Goal: Task Accomplishment & Management: Manage account settings

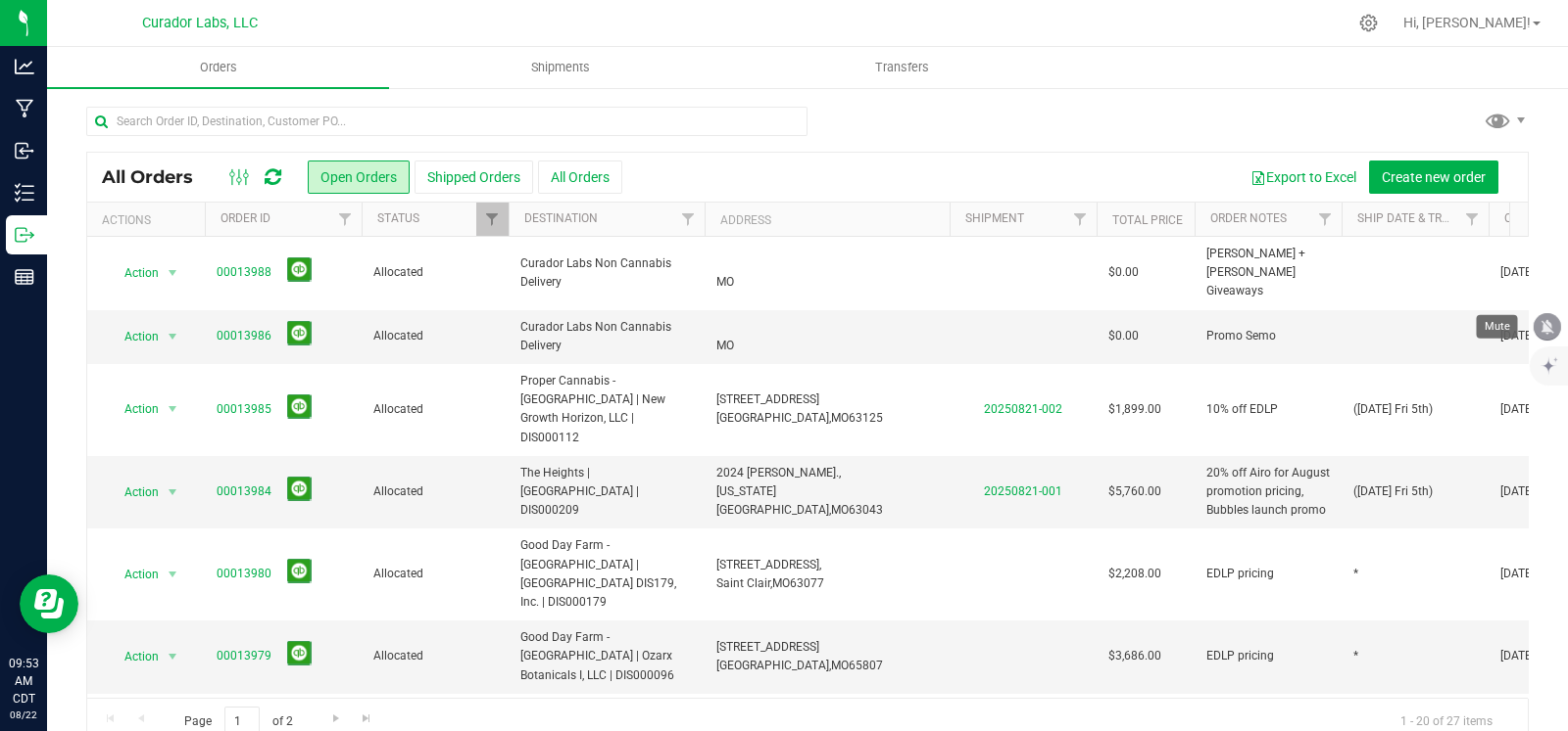
click at [1548, 330] on icon "mute" at bounding box center [1547, 326] width 13 height 15
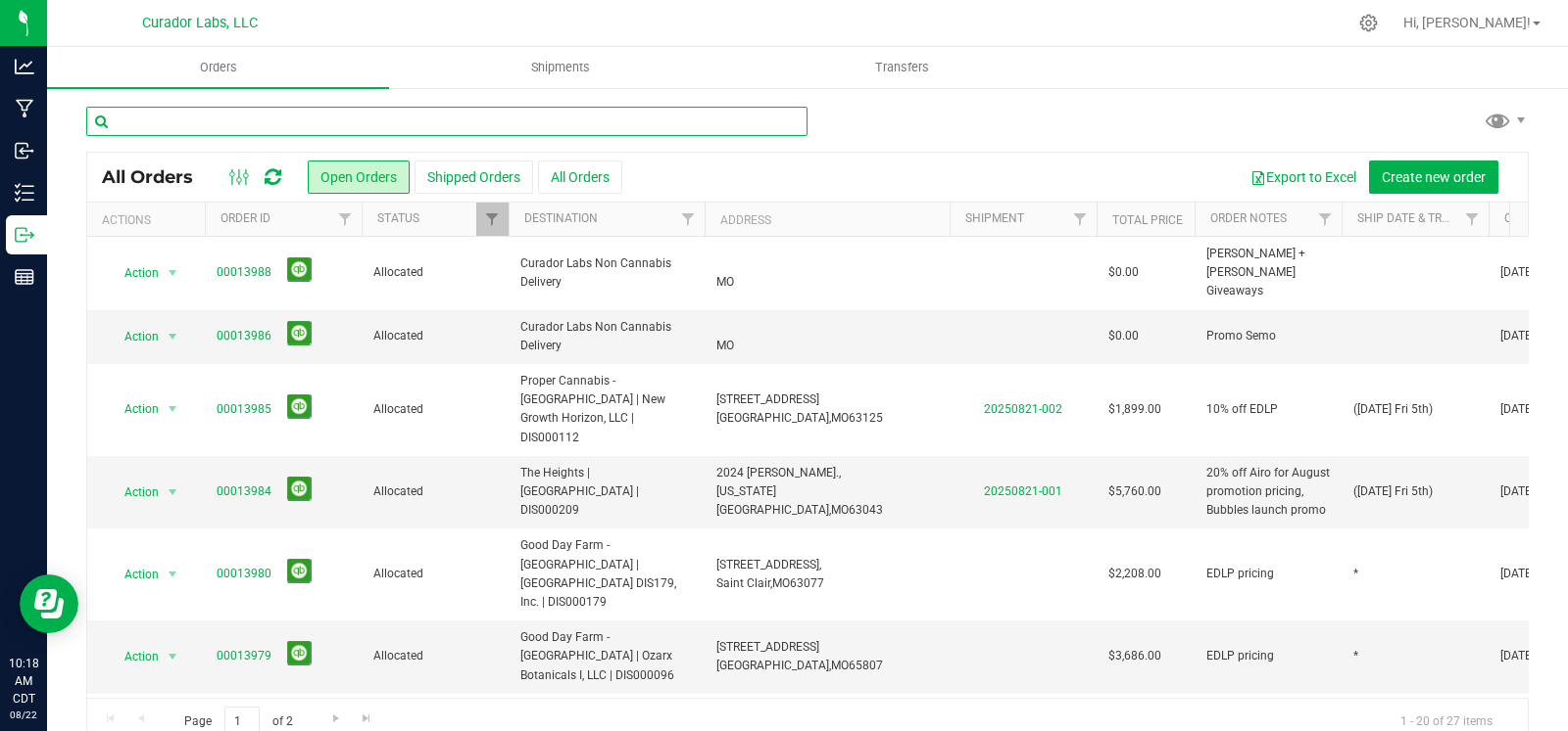
click at [231, 115] on input "text" at bounding box center [447, 122] width 721 height 30
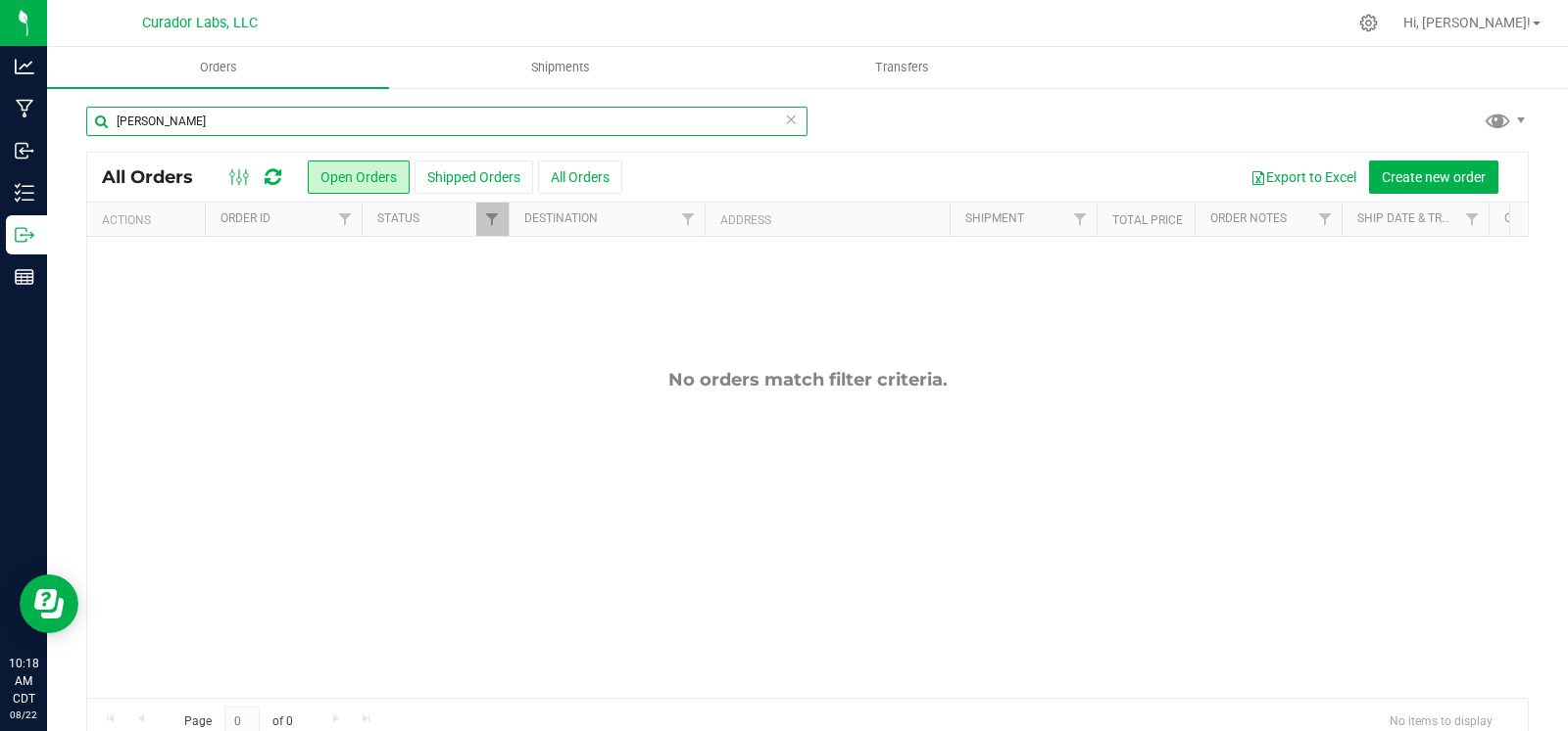
type input "belton"
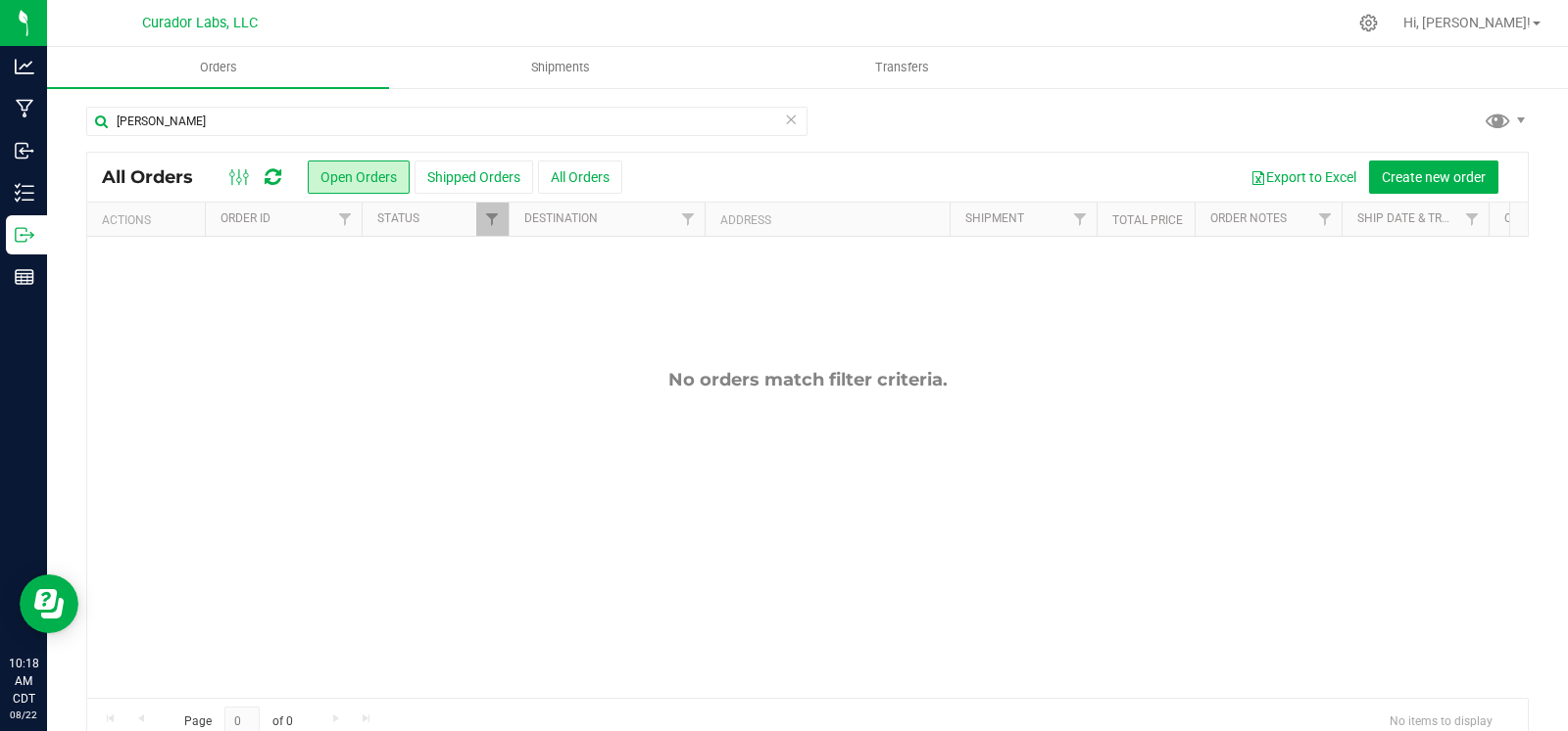
click at [784, 119] on icon at bounding box center [791, 119] width 14 height 24
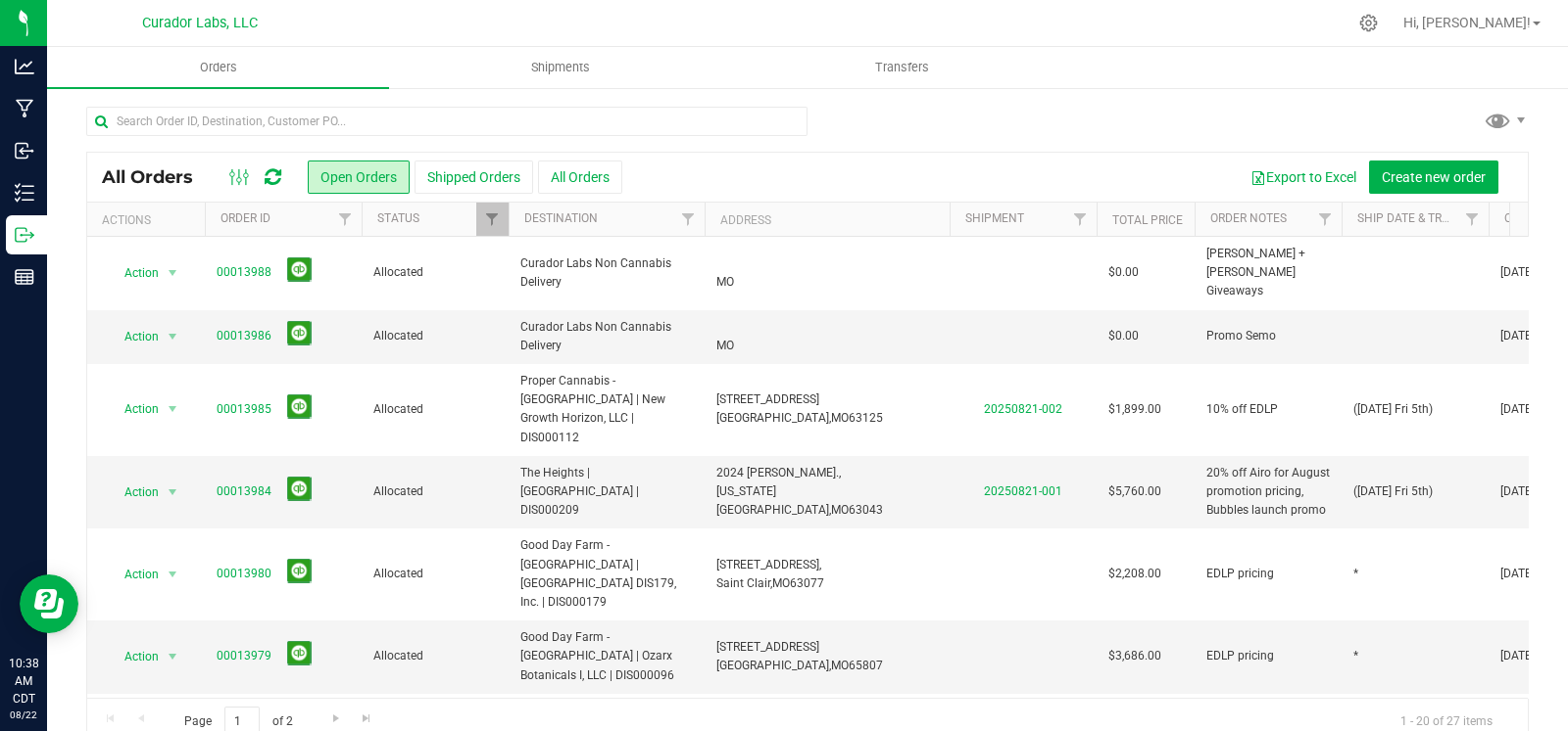
click at [1100, 127] on div at bounding box center [807, 129] width 1442 height 45
click at [1052, 148] on div at bounding box center [807, 129] width 1442 height 45
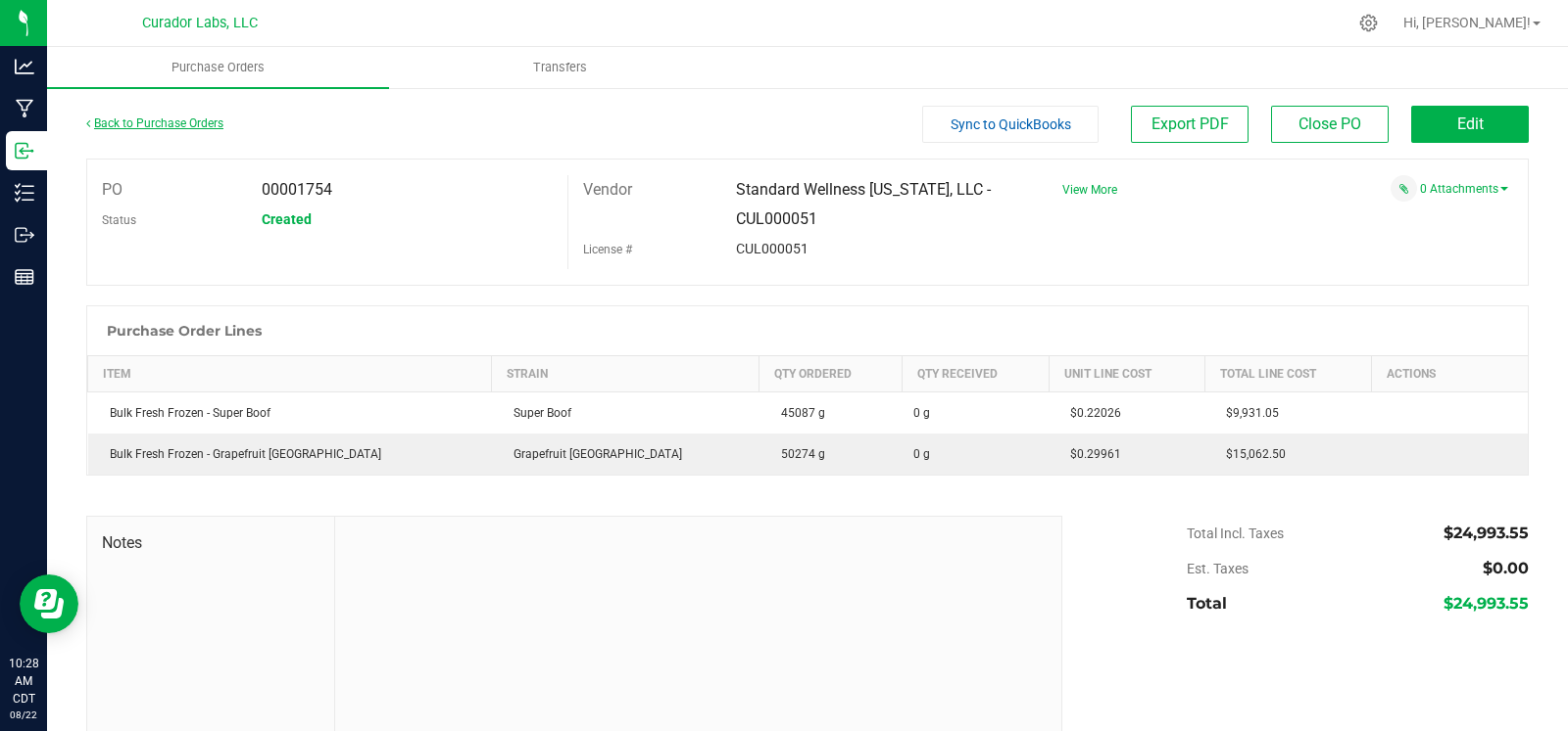
click at [127, 124] on link "Back to Purchase Orders" at bounding box center [155, 123] width 137 height 14
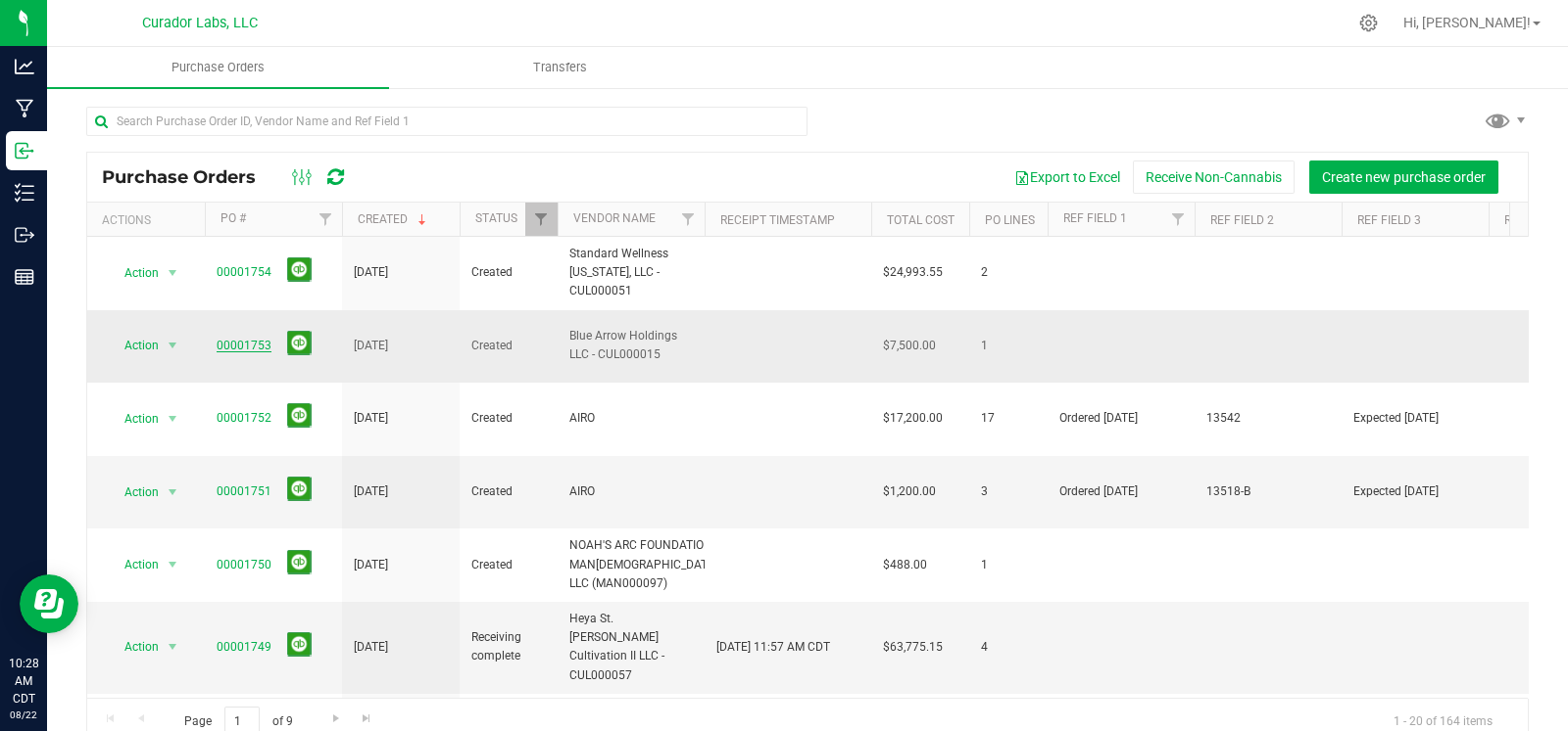
click at [233, 339] on link "00001753" at bounding box center [243, 346] width 55 height 14
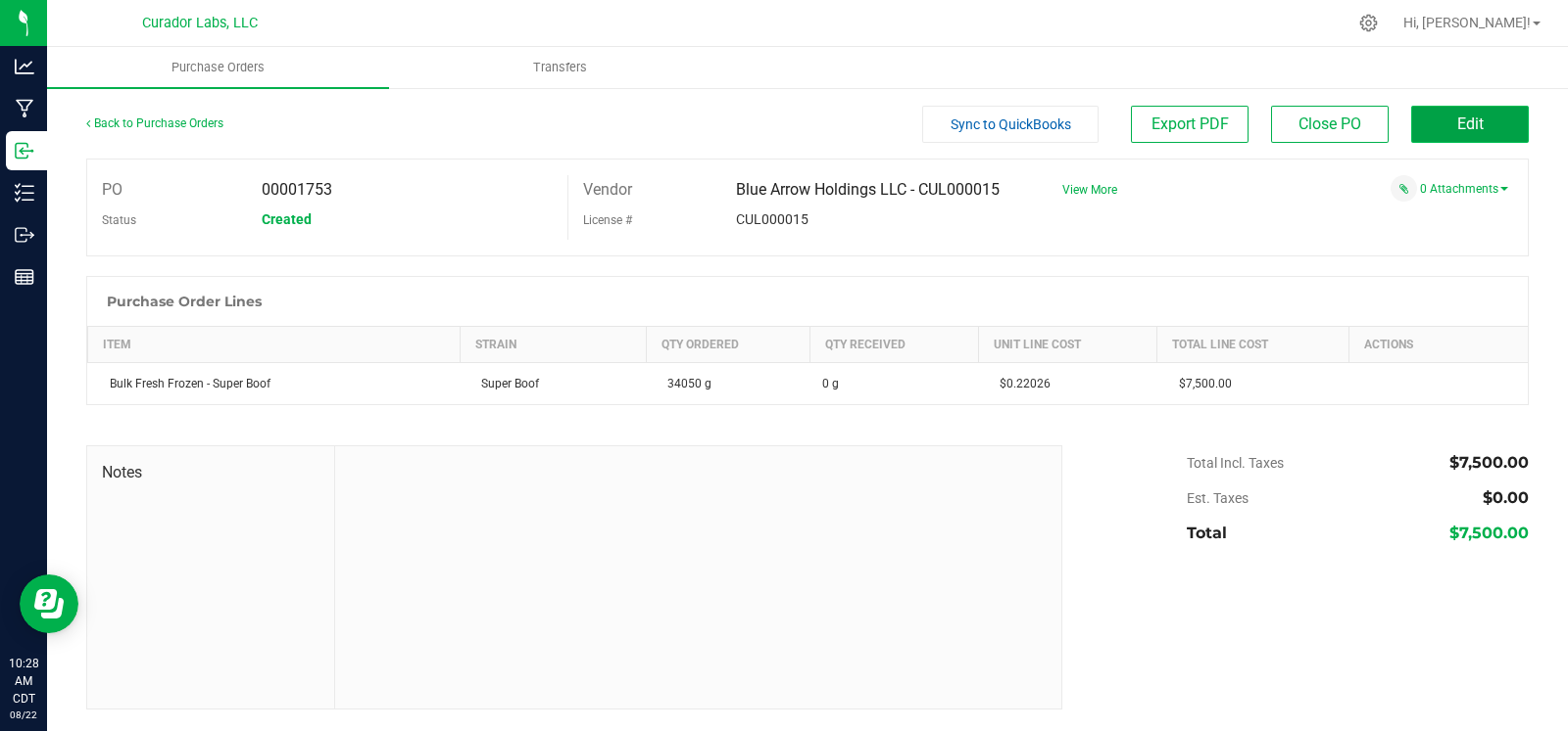
click at [1457, 121] on span "Edit" at bounding box center [1470, 124] width 27 height 19
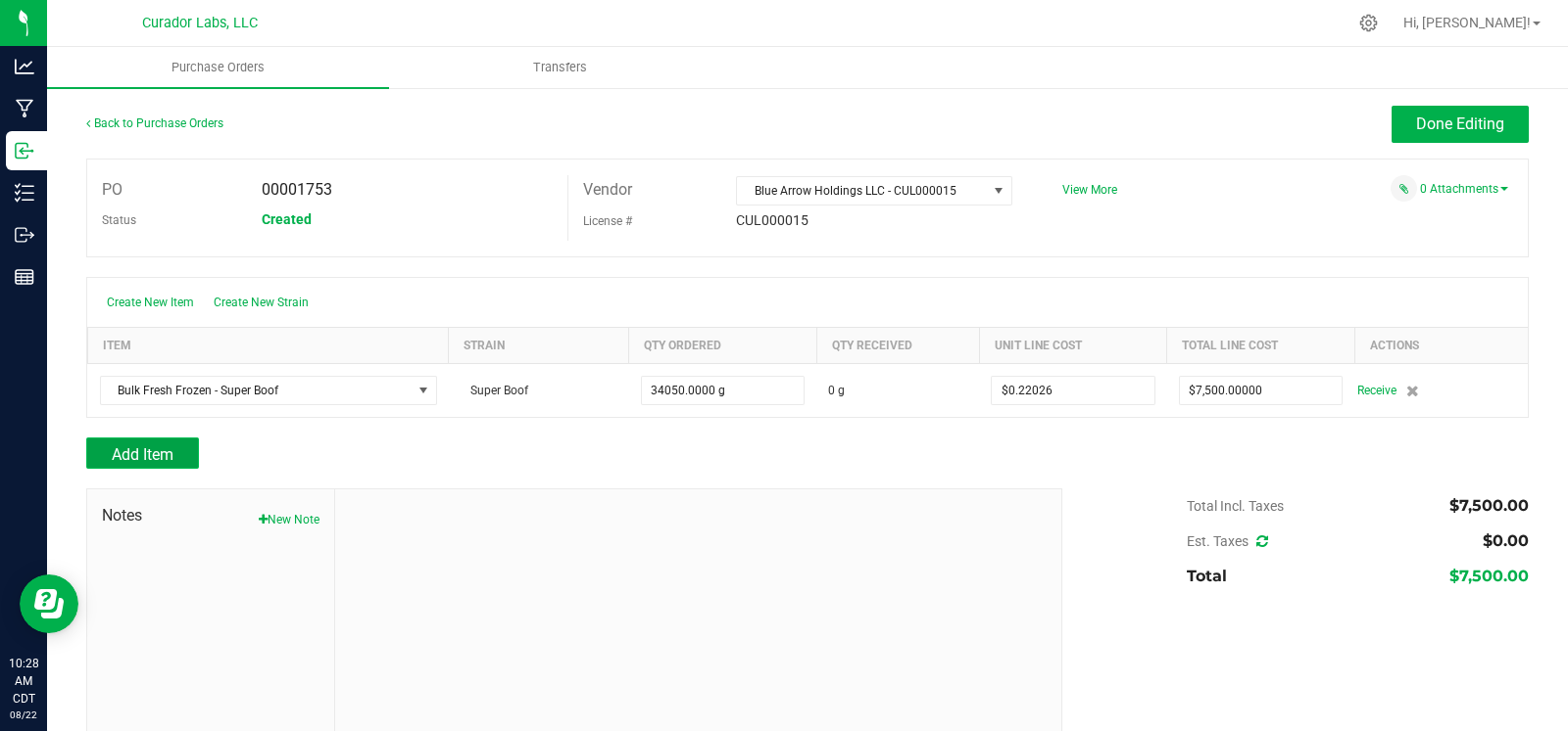
click at [169, 445] on span "Add Item" at bounding box center [143, 454] width 62 height 19
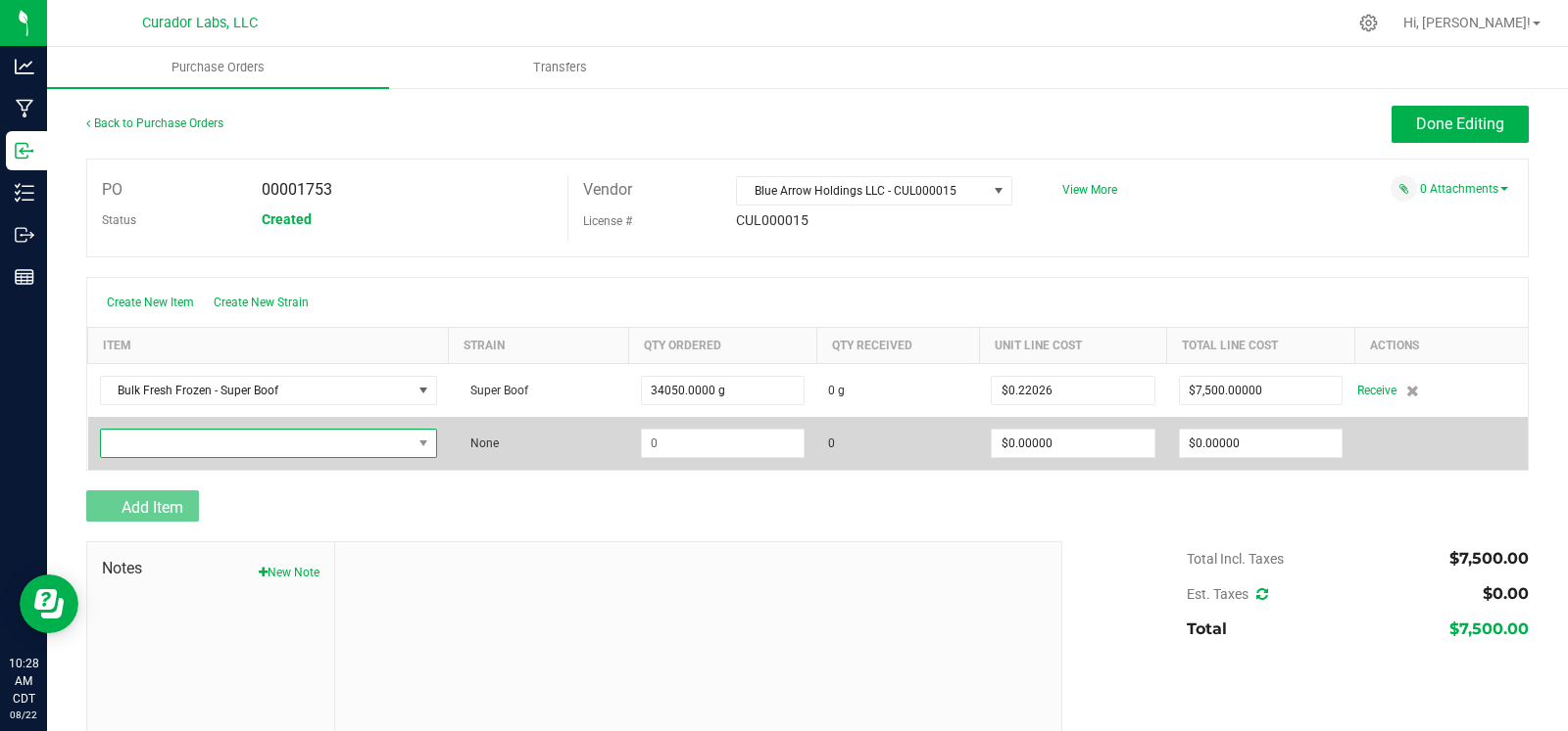
click at [175, 447] on span "NO DATA FOUND" at bounding box center [256, 443] width 311 height 28
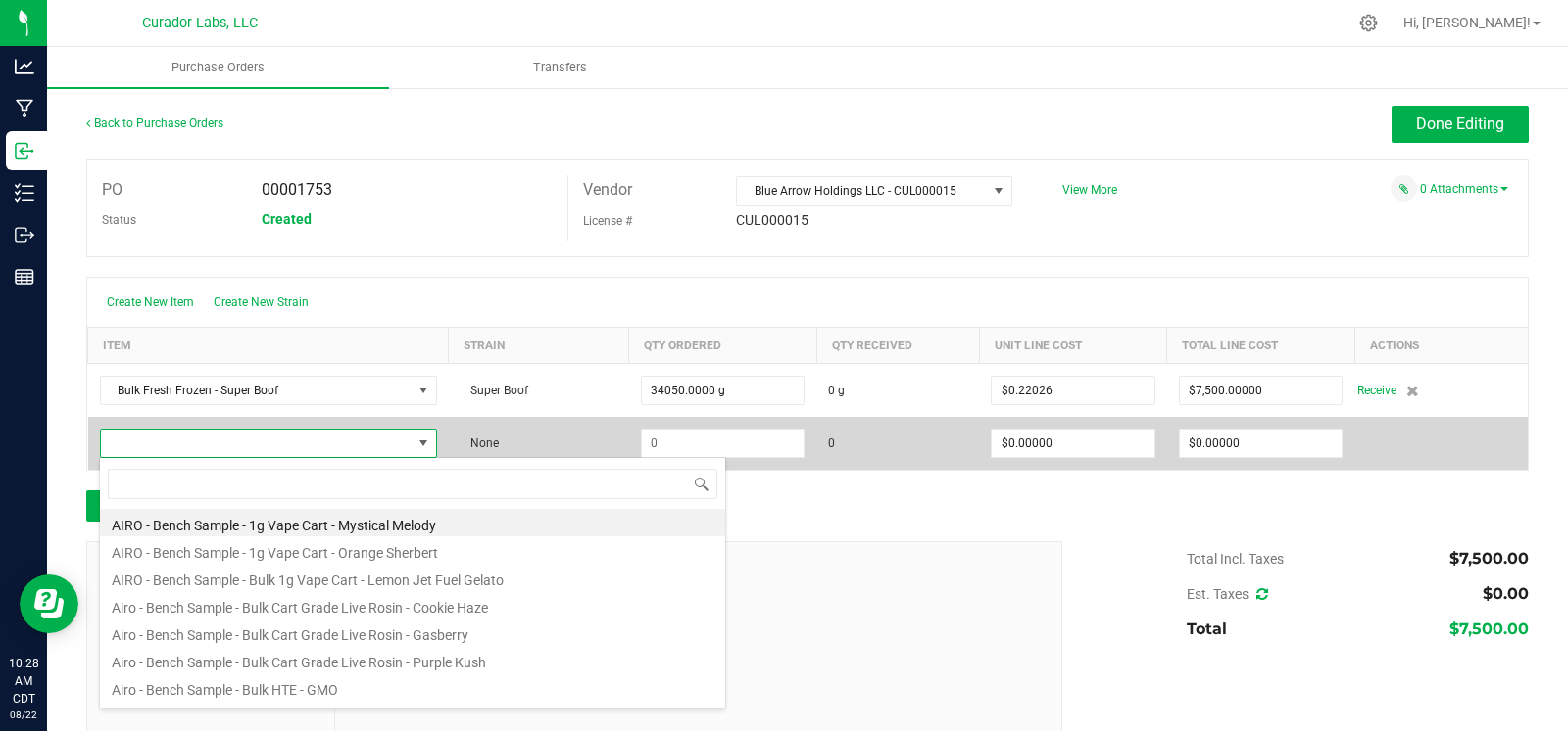
scroll to position [29, 328]
type input "zlushie"
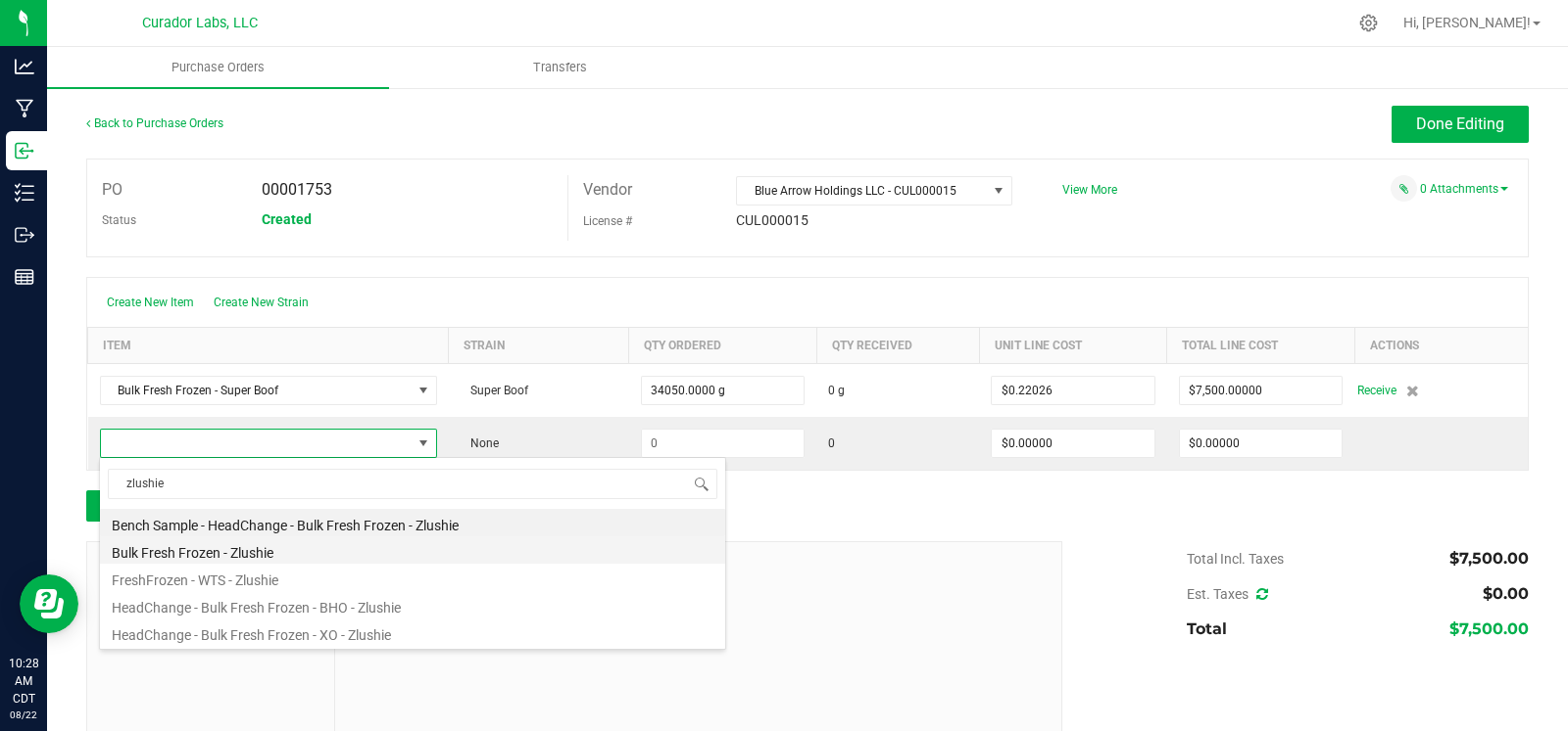
click at [265, 550] on li "Bulk Fresh Frozen - Zlushie" at bounding box center [413, 550] width 625 height 28
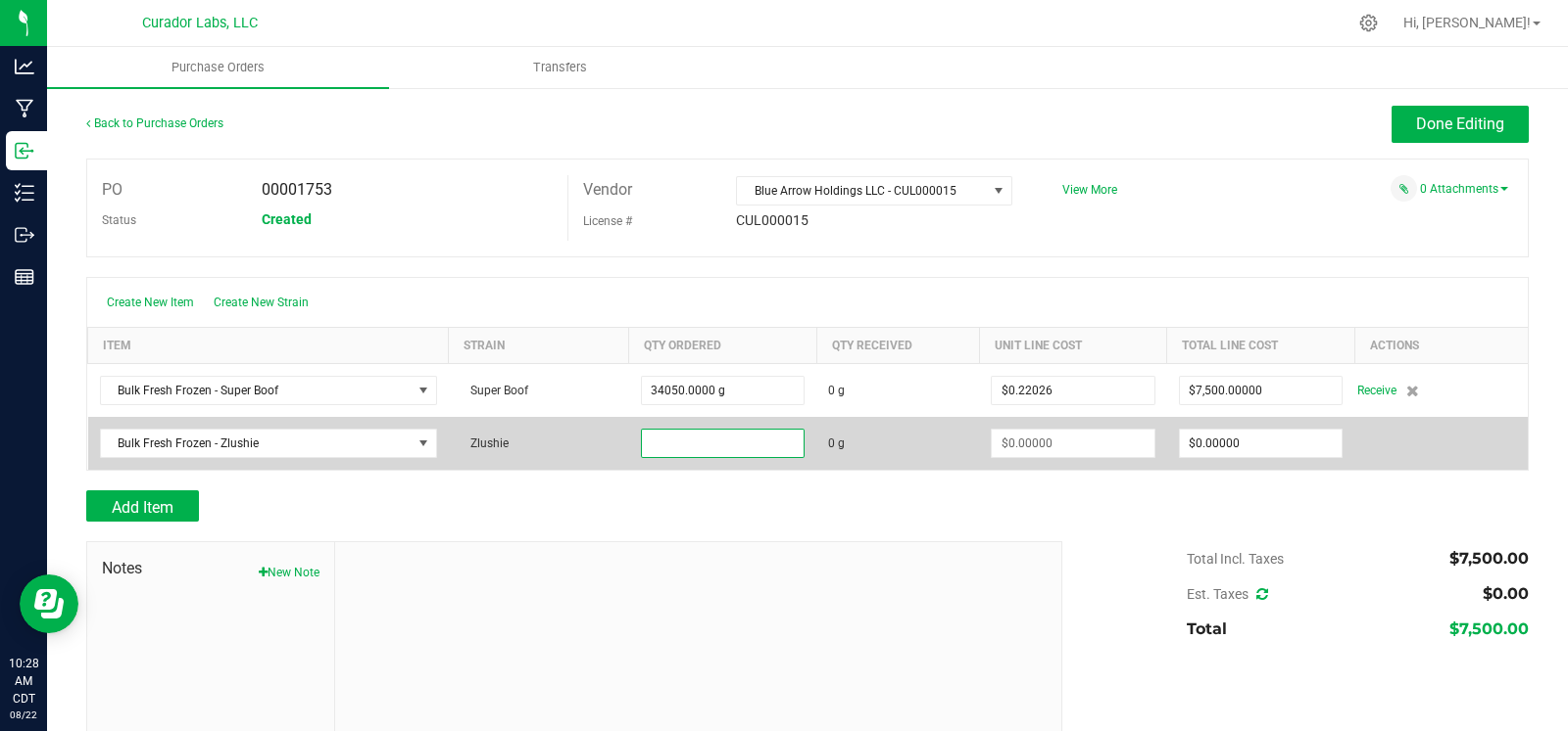
click at [714, 446] on input at bounding box center [722, 443] width 162 height 28
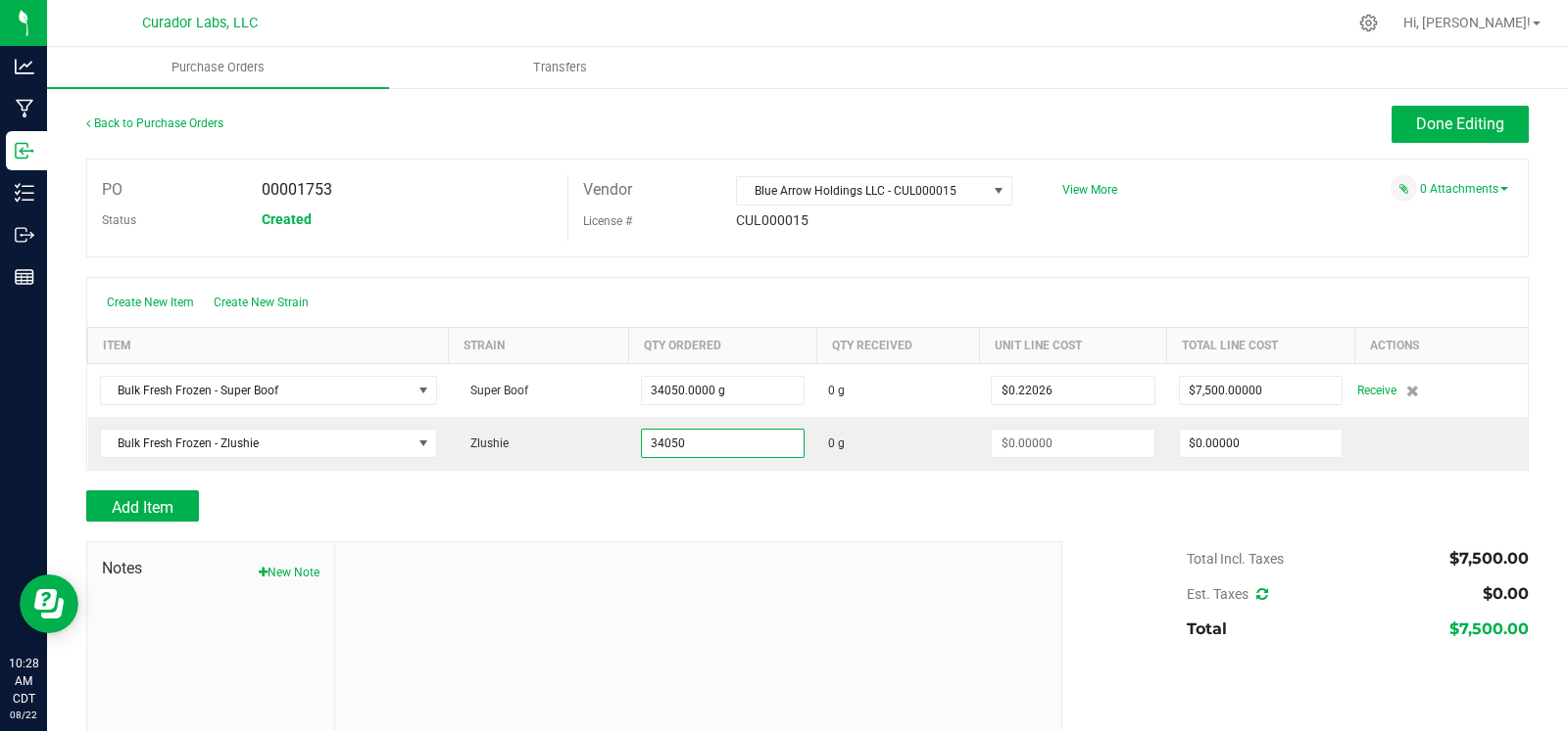
type input "34050.0000 g"
click at [763, 504] on div "Add Item" at bounding box center [567, 507] width 962 height 32
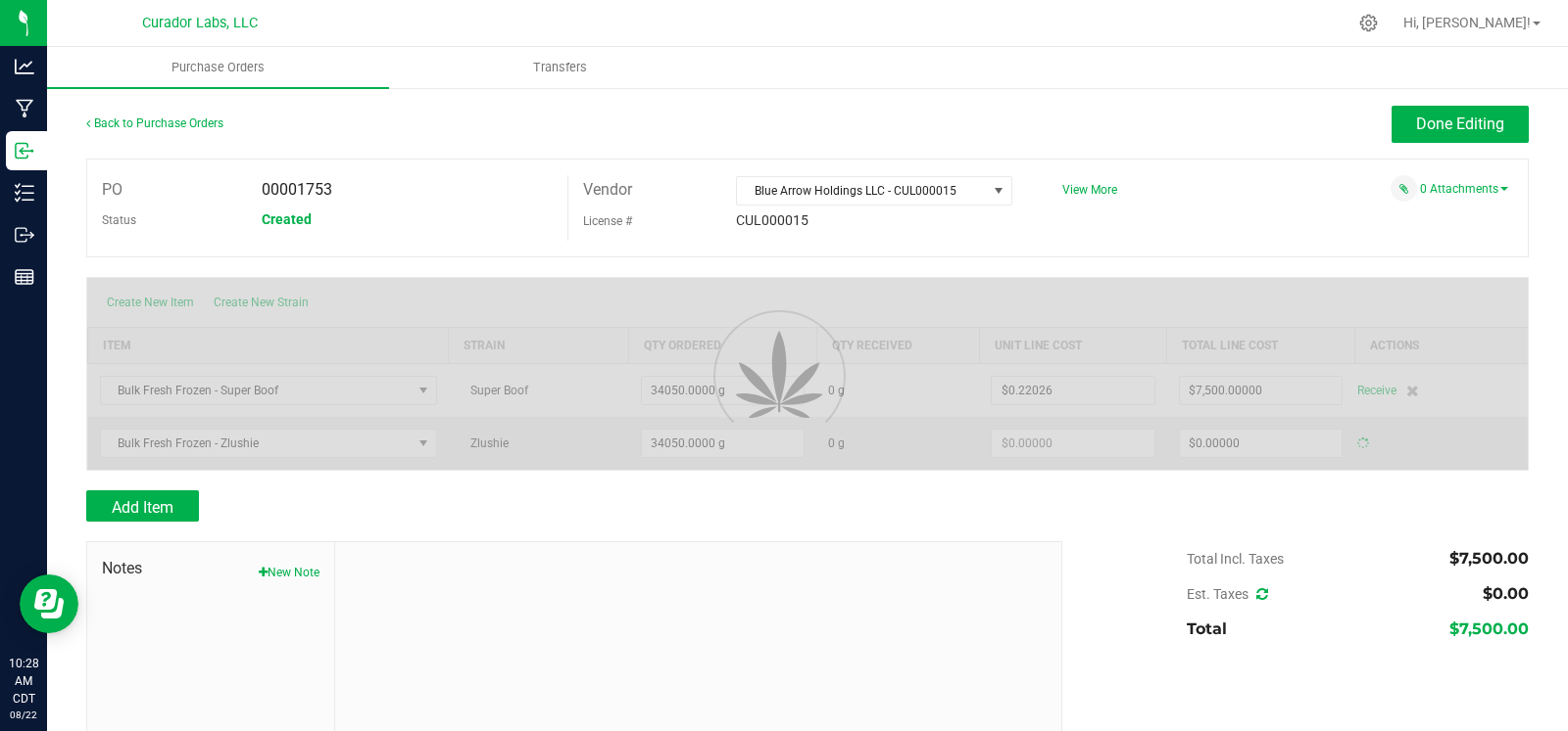
type input "$0.00000"
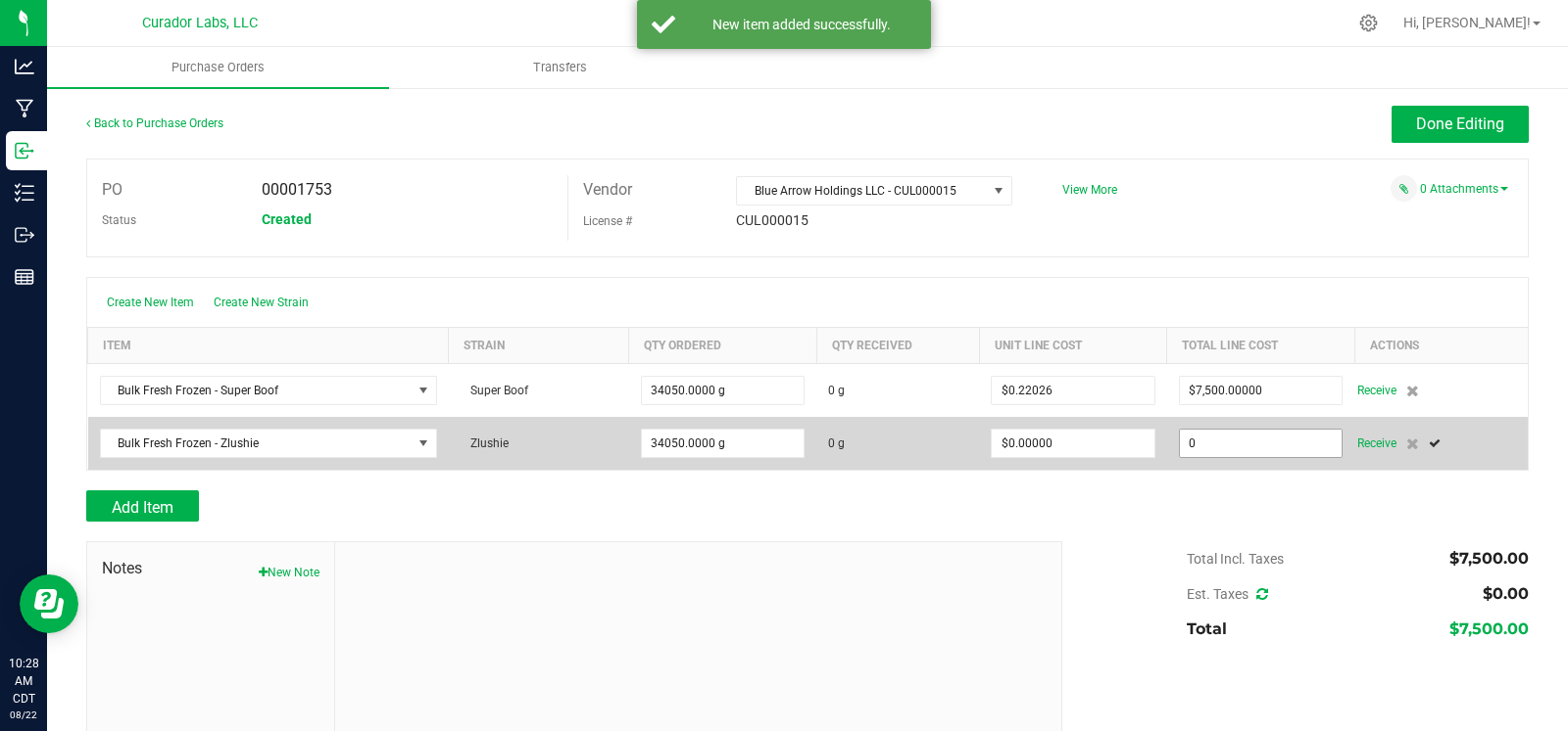
click at [1265, 431] on input "0" at bounding box center [1260, 443] width 162 height 28
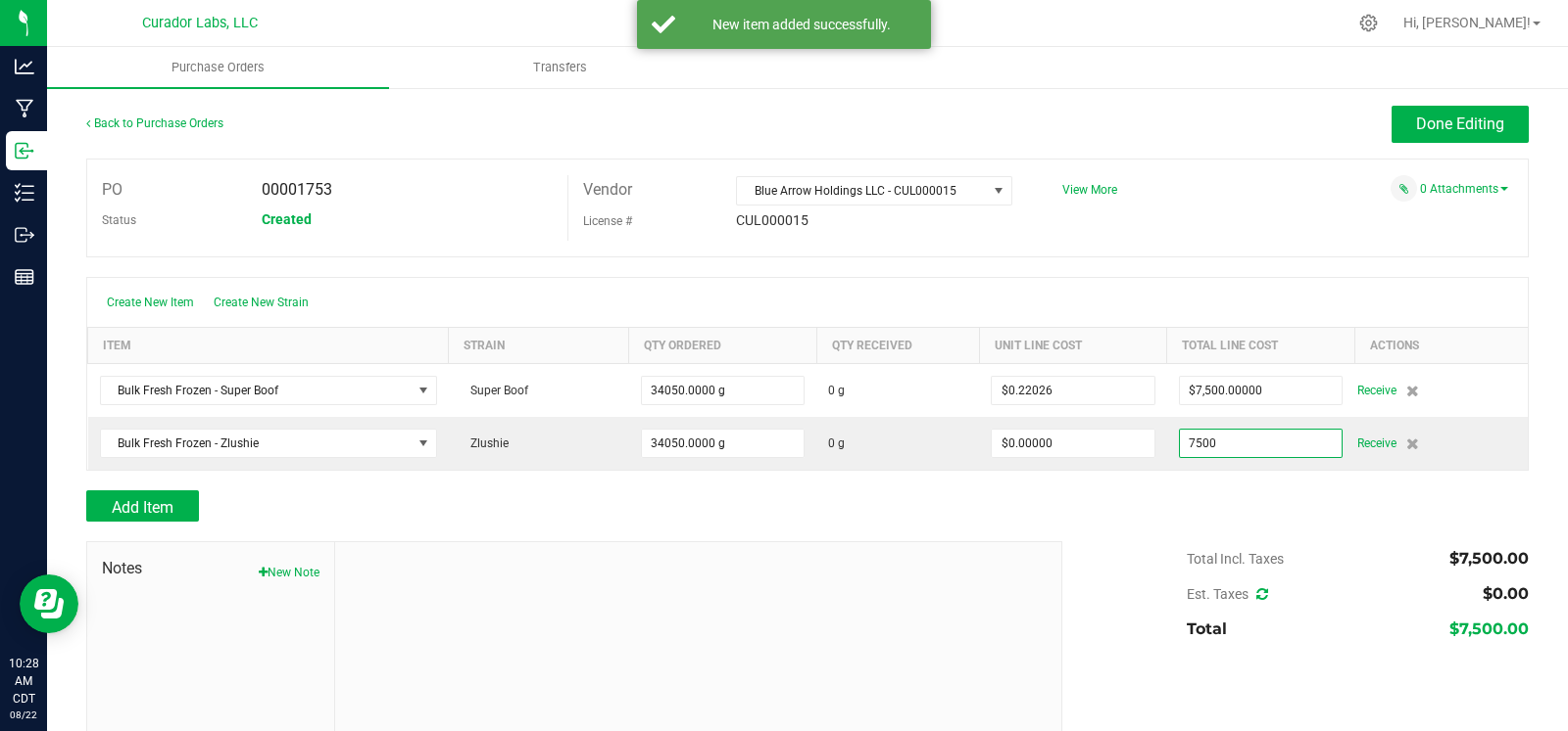
type input "$7,500.00000"
click at [1102, 556] on div "Total Incl. Taxes $7,500.00 Est. Taxes $0.00 Total $7,500.00" at bounding box center [1287, 594] width 481 height 106
type input "34050"
type input "$0.22026"
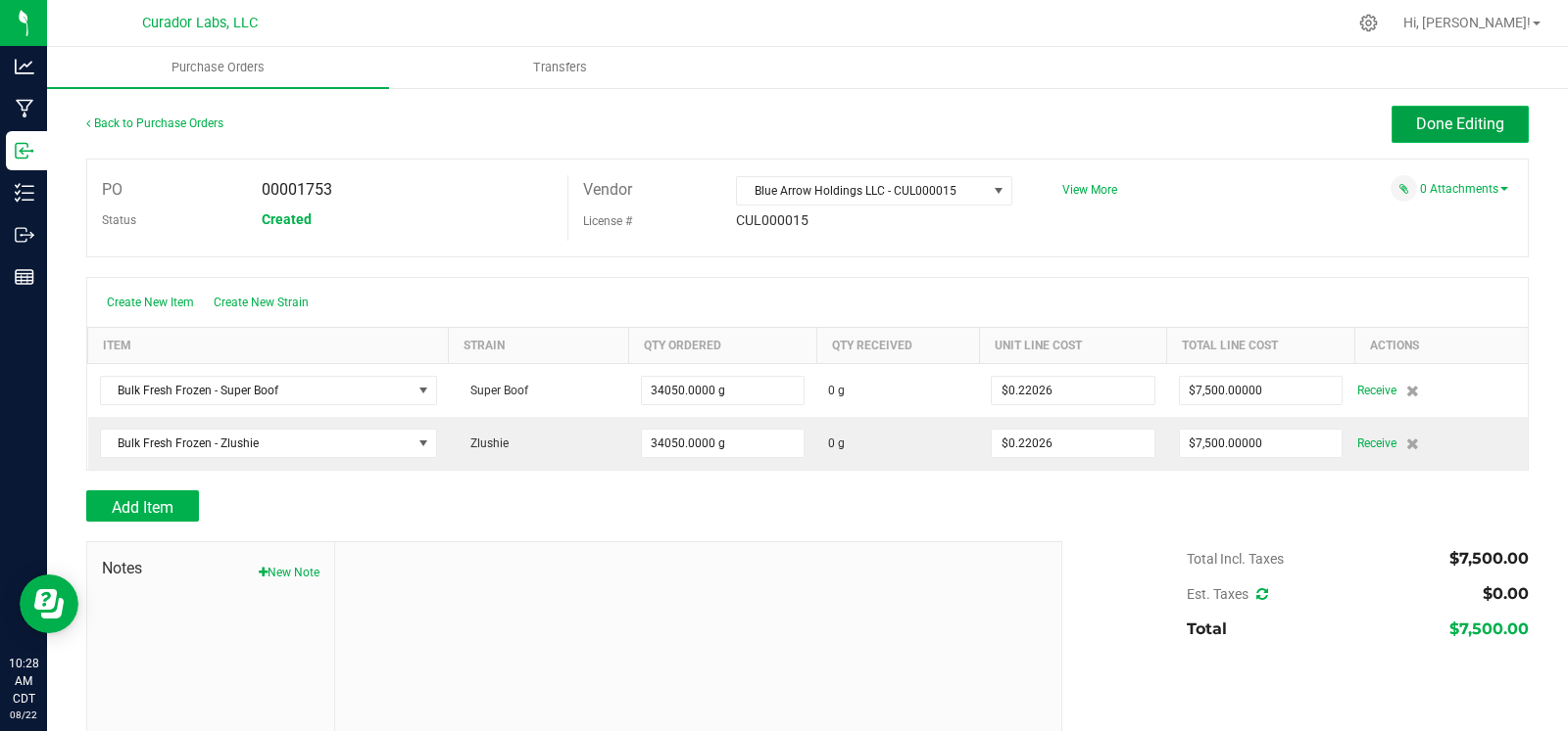
click at [1451, 128] on span "Done Editing" at bounding box center [1460, 124] width 88 height 19
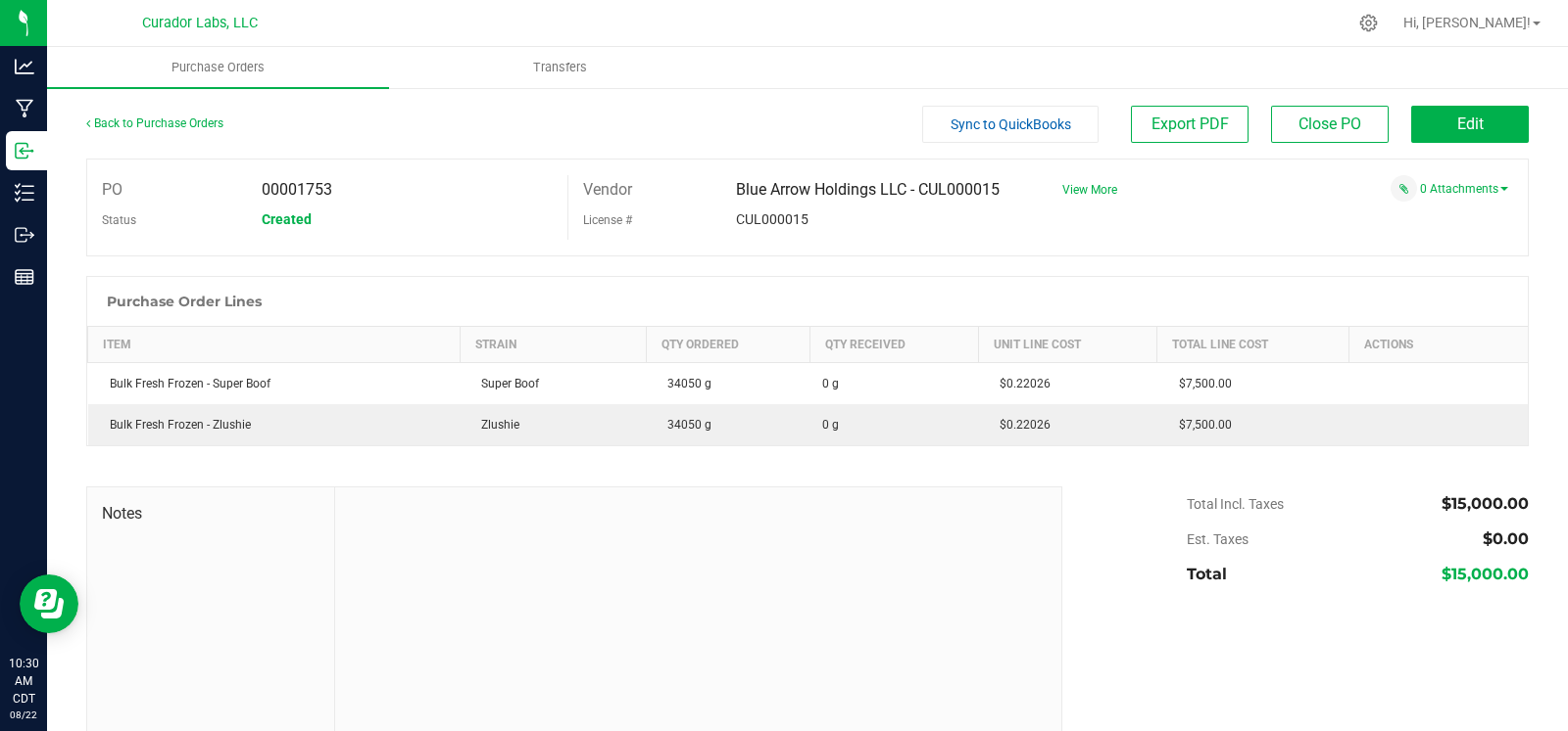
click at [1472, 196] on div "0 Attachments" at bounding box center [1277, 188] width 460 height 27
click at [1469, 192] on link "0 Attachments" at bounding box center [1464, 189] width 88 height 14
click at [1423, 216] on button "Attach new document" at bounding box center [1443, 215] width 128 height 18
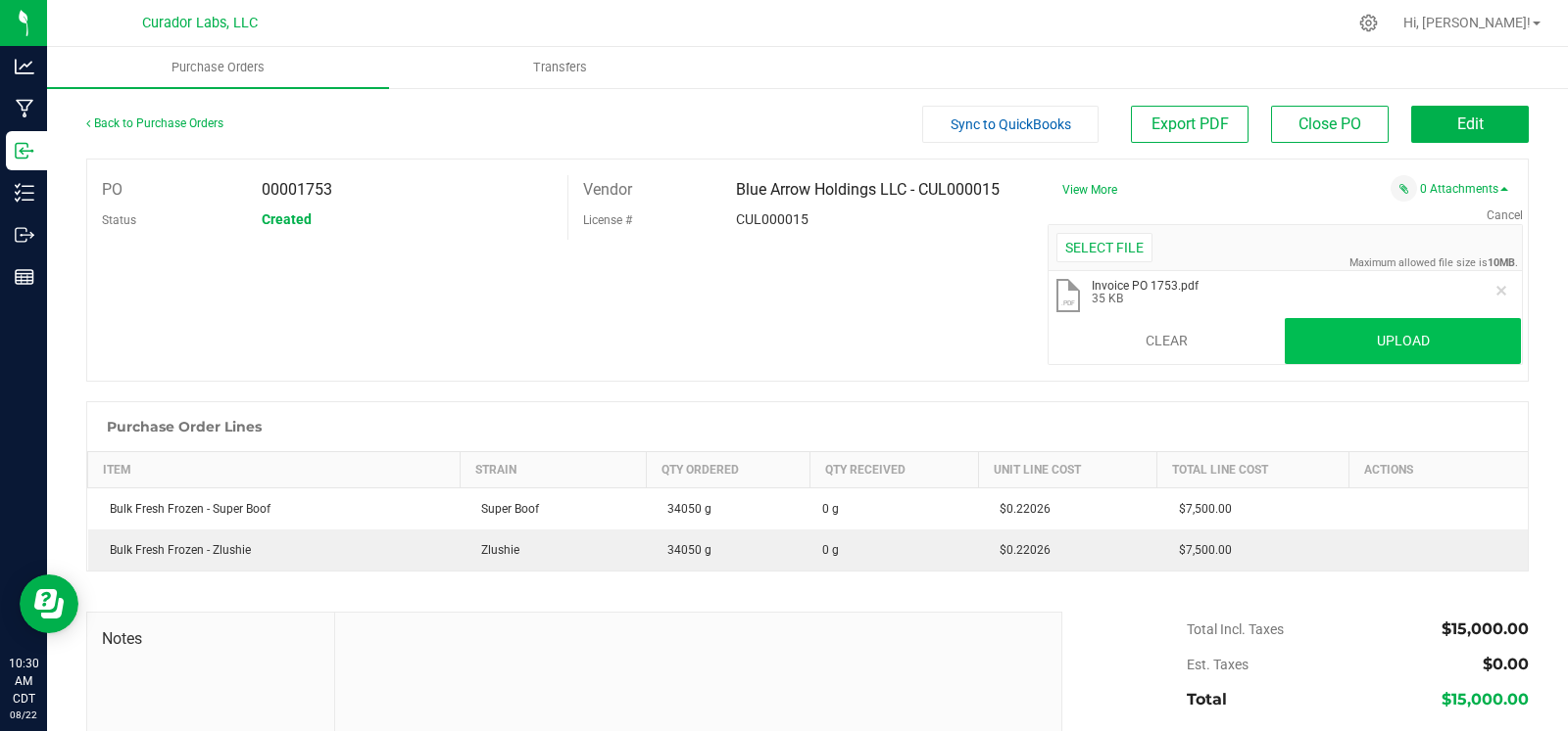
click at [1344, 364] on div "Select file Drop files here to upload .pdf Invoice PO 1753.pdf 35 KB Clear Uplo…" at bounding box center [1284, 295] width 475 height 142
click at [1346, 352] on button "Upload" at bounding box center [1402, 341] width 237 height 47
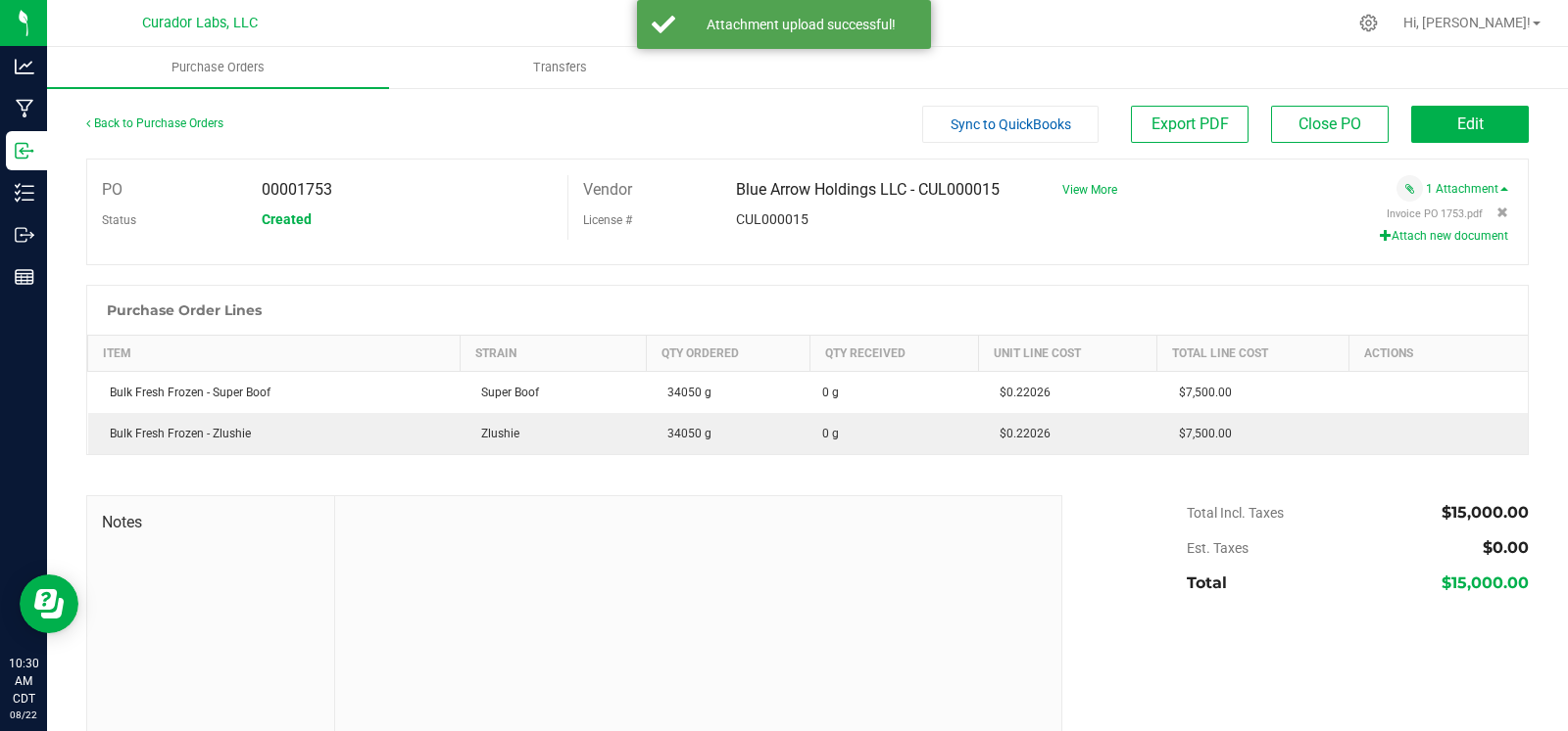
click at [1406, 239] on button "Attach new document" at bounding box center [1443, 236] width 128 height 18
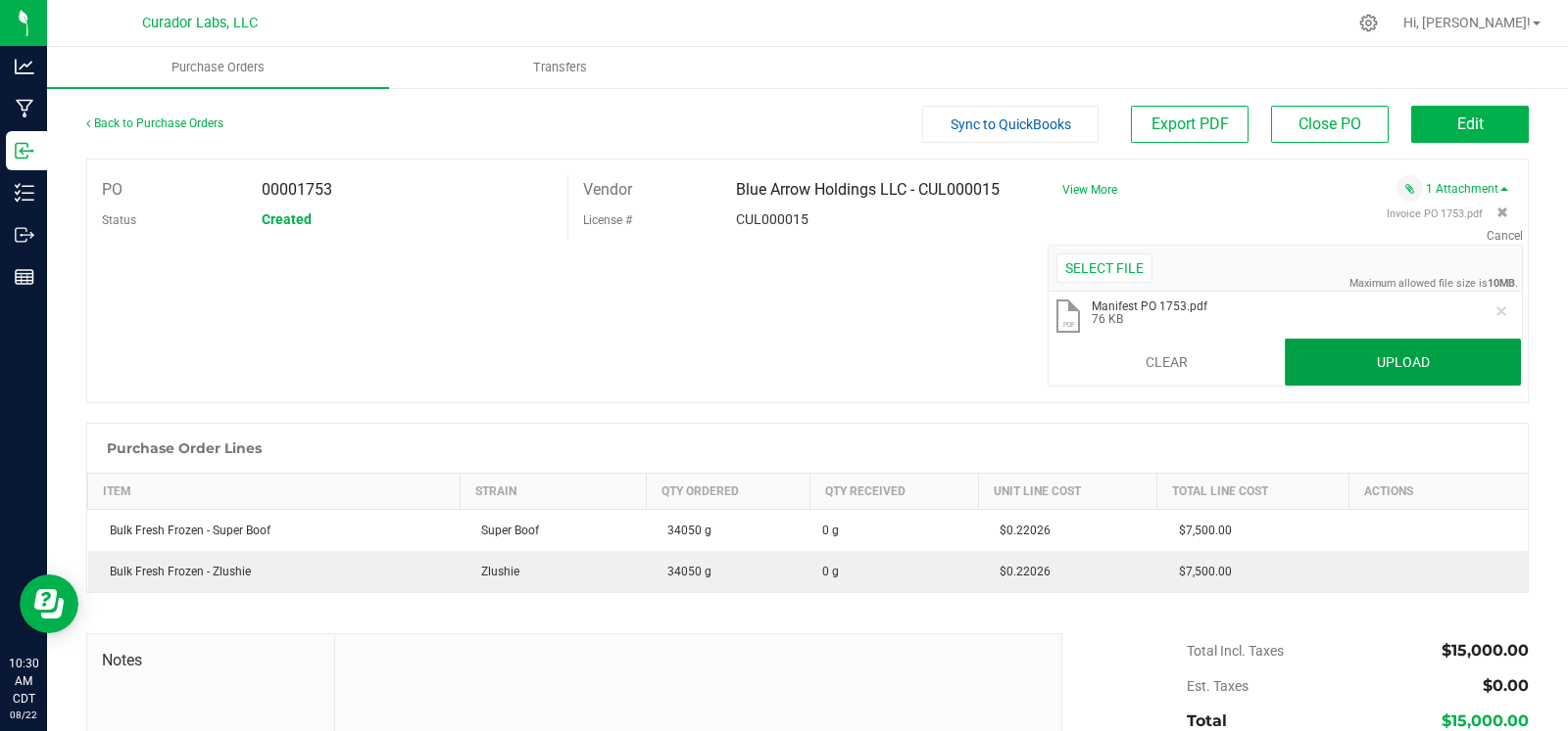
click at [1323, 357] on button "Upload" at bounding box center [1402, 362] width 237 height 47
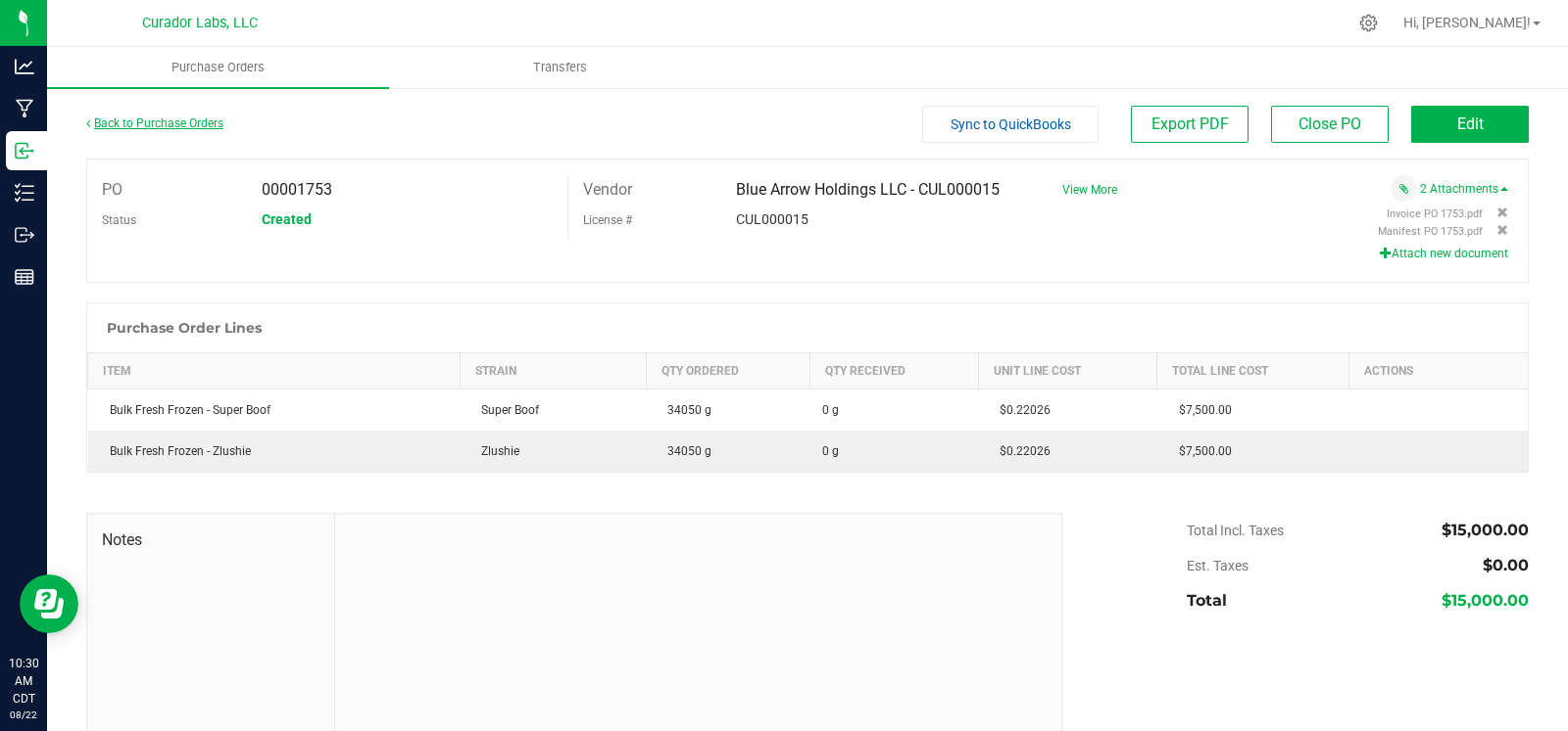
click at [147, 119] on link "Back to Purchase Orders" at bounding box center [155, 123] width 137 height 14
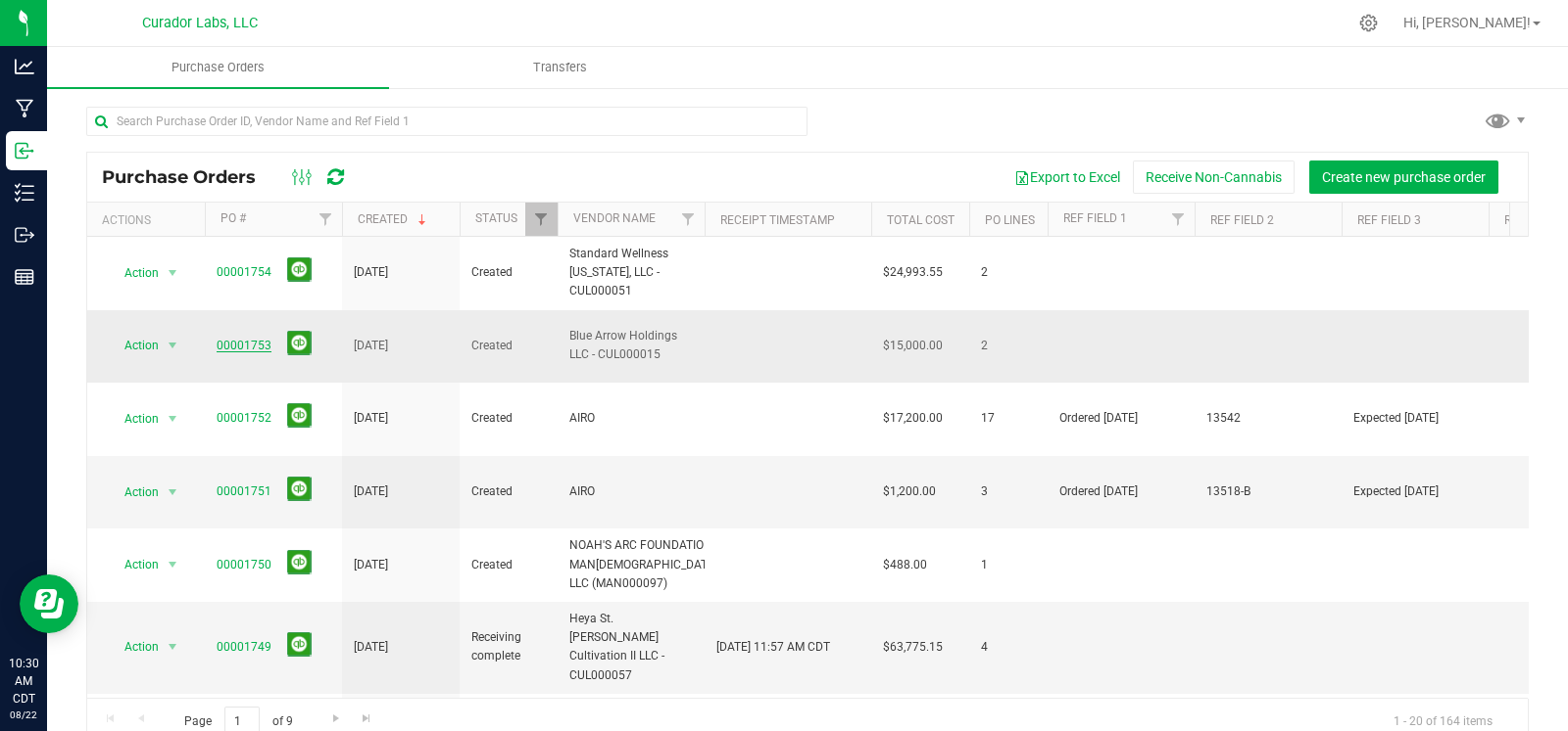
click at [217, 339] on link "00001753" at bounding box center [243, 346] width 55 height 14
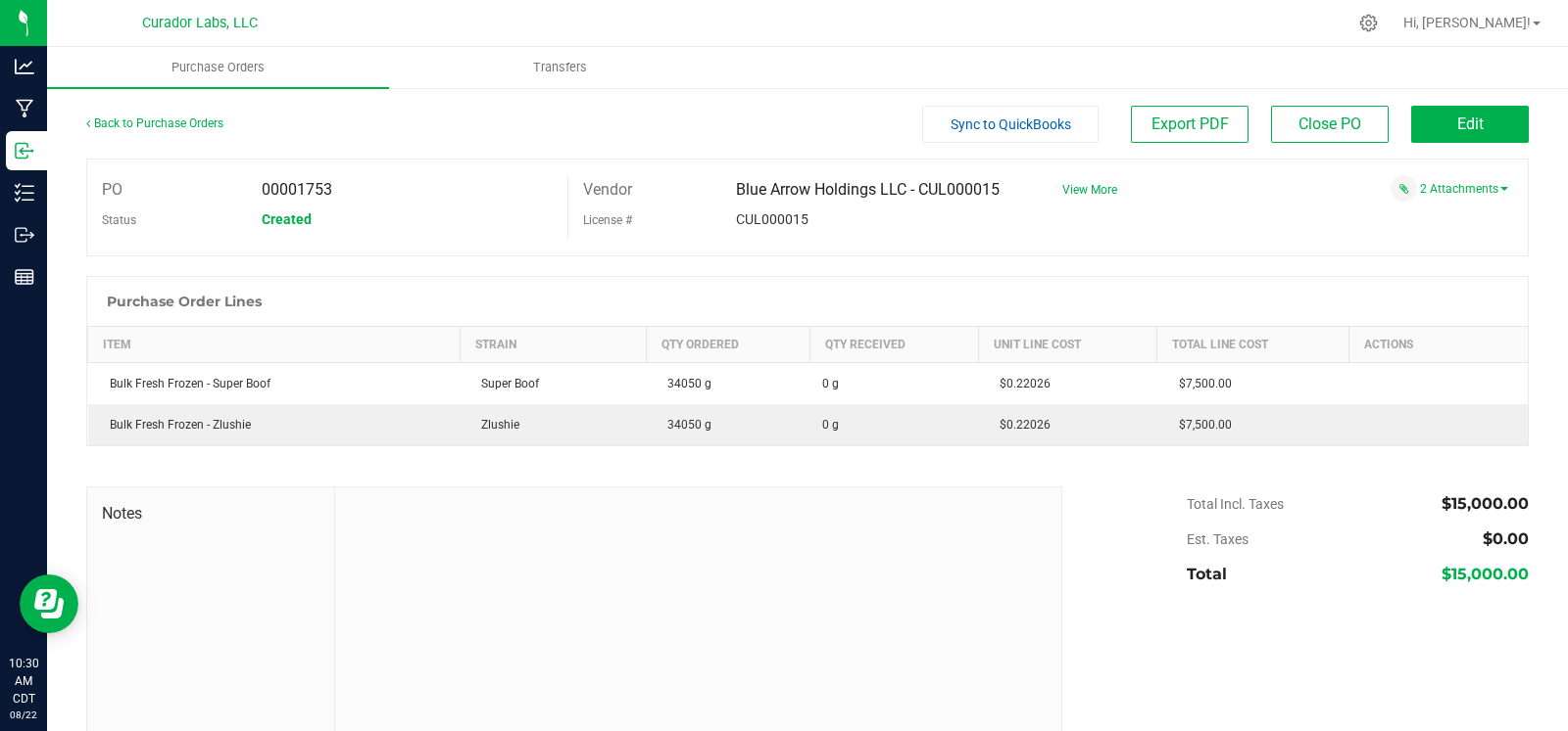
click at [1450, 177] on div "2 Attachments" at bounding box center [1277, 188] width 460 height 27
click at [1445, 187] on link "2 Attachments" at bounding box center [1464, 189] width 88 height 14
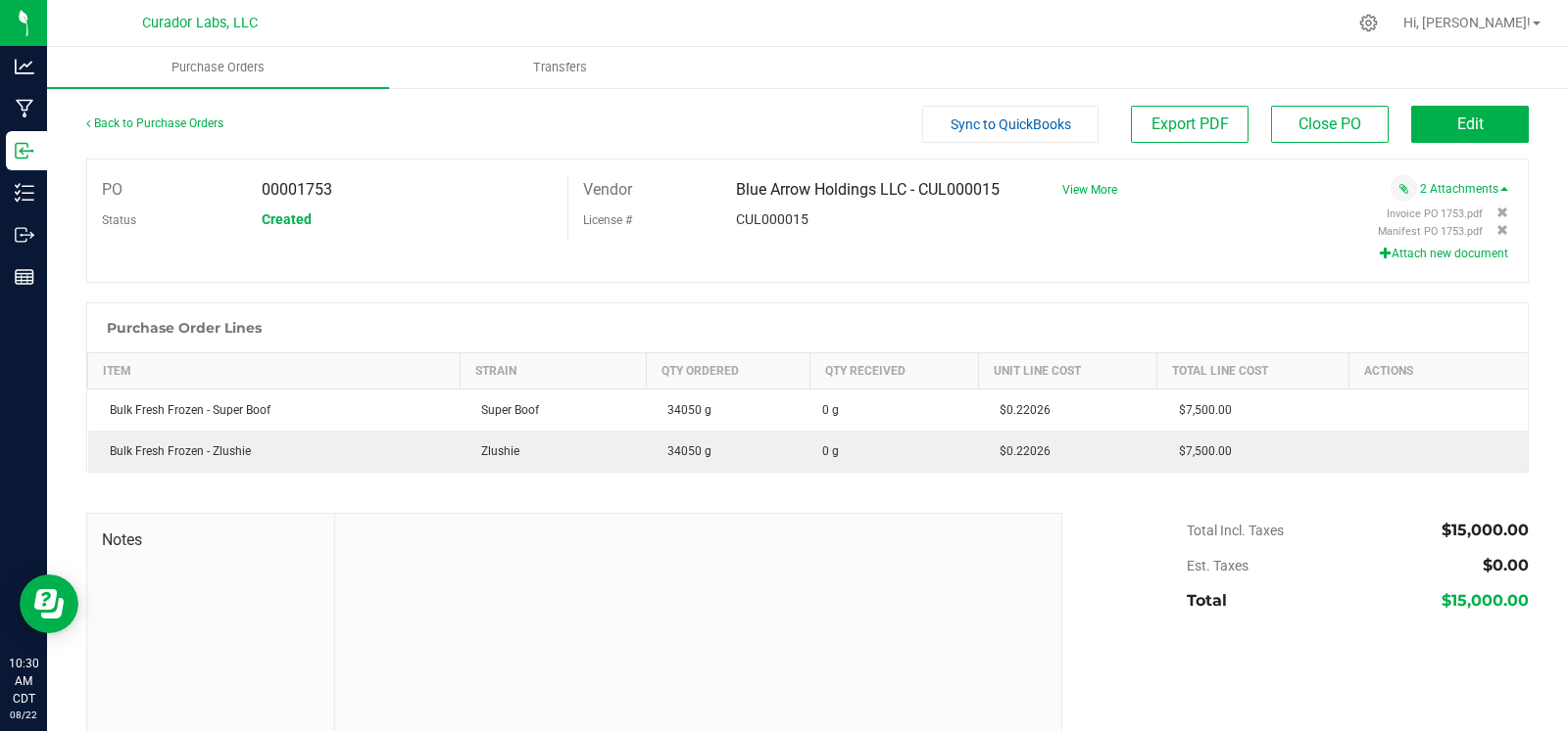
click at [1228, 206] on div "Invoice PO 1753.pdf" at bounding box center [1275, 214] width 415 height 16
click at [166, 118] on link "Back to Purchase Orders" at bounding box center [155, 123] width 137 height 14
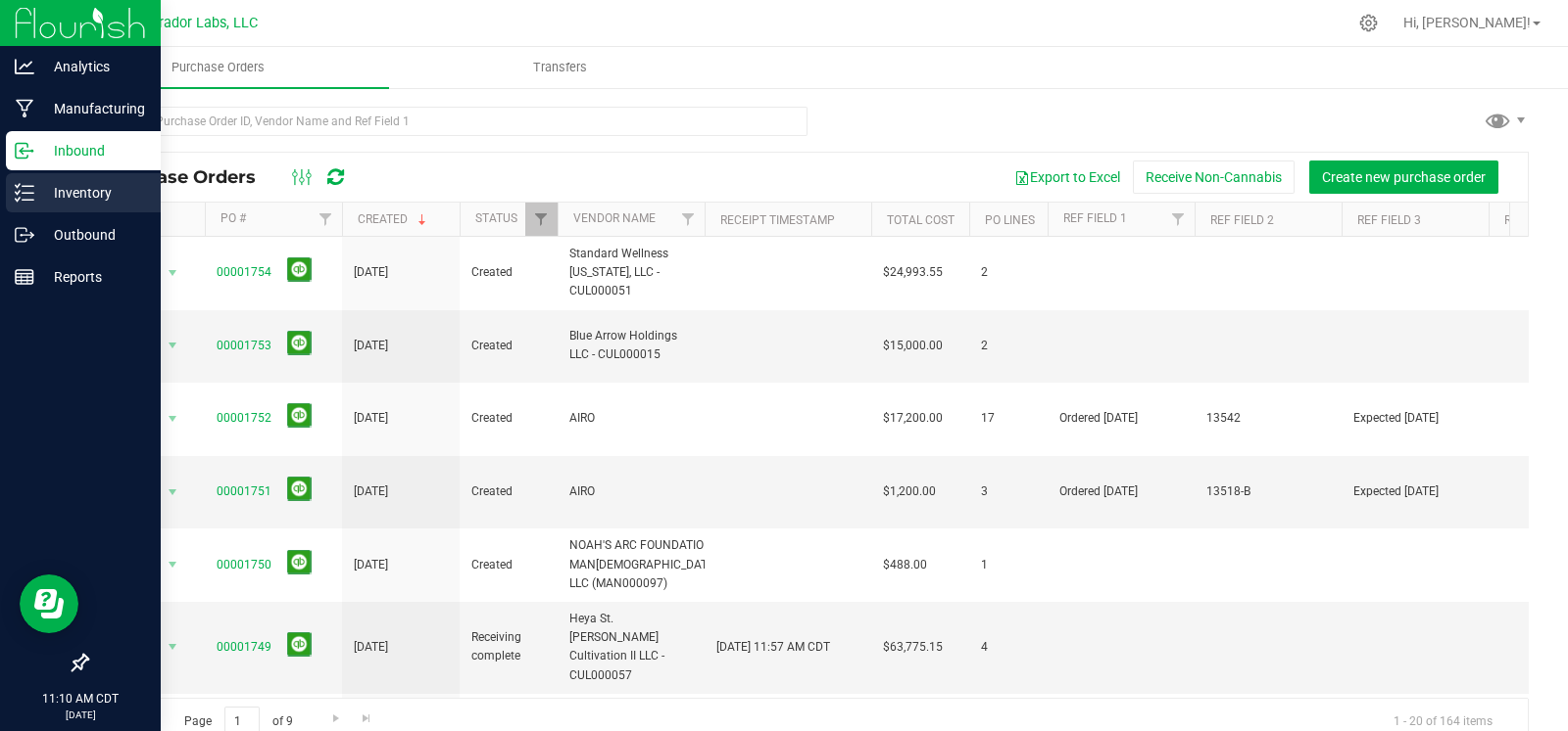
click at [17, 197] on icon at bounding box center [25, 193] width 20 height 20
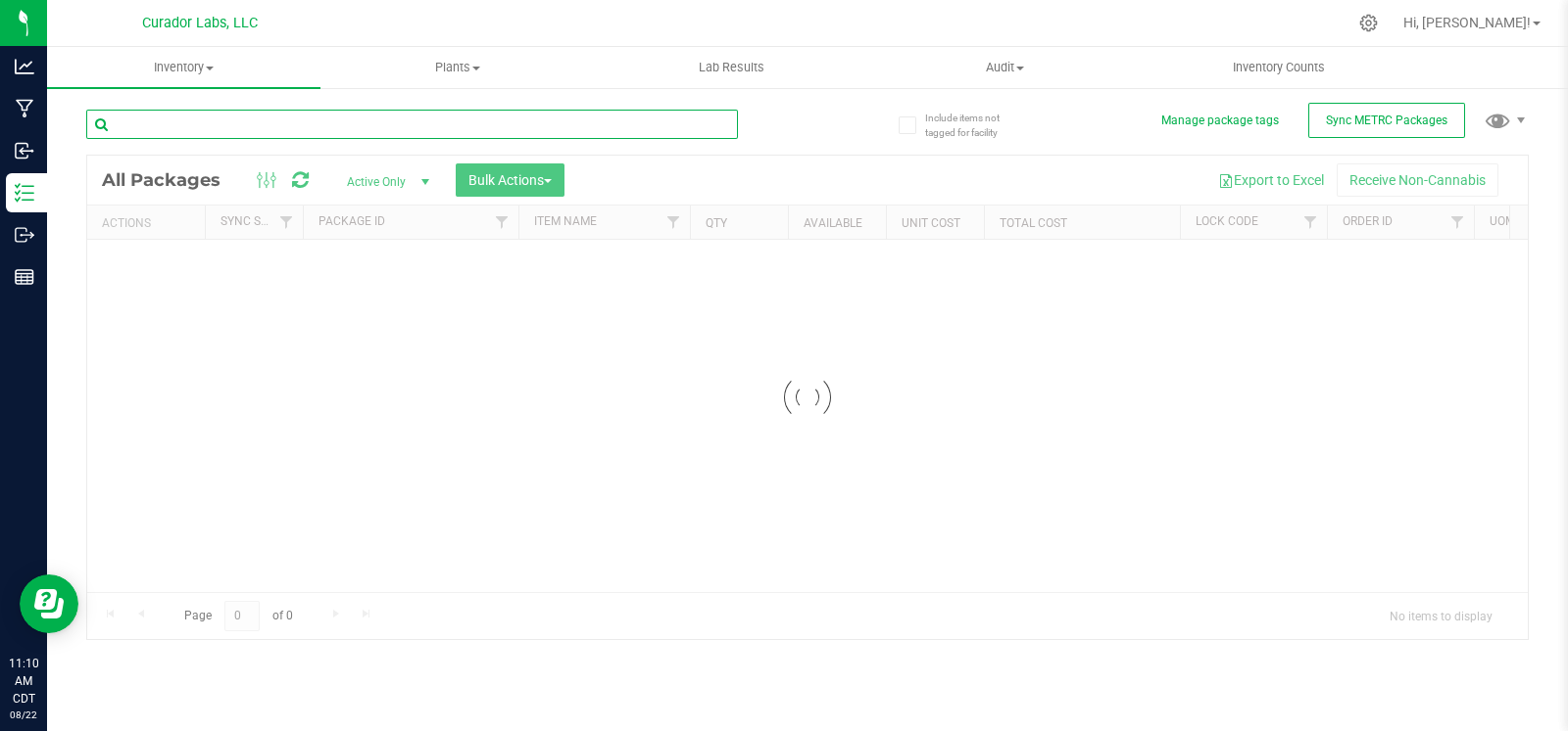
click at [209, 124] on input "text" at bounding box center [412, 125] width 652 height 30
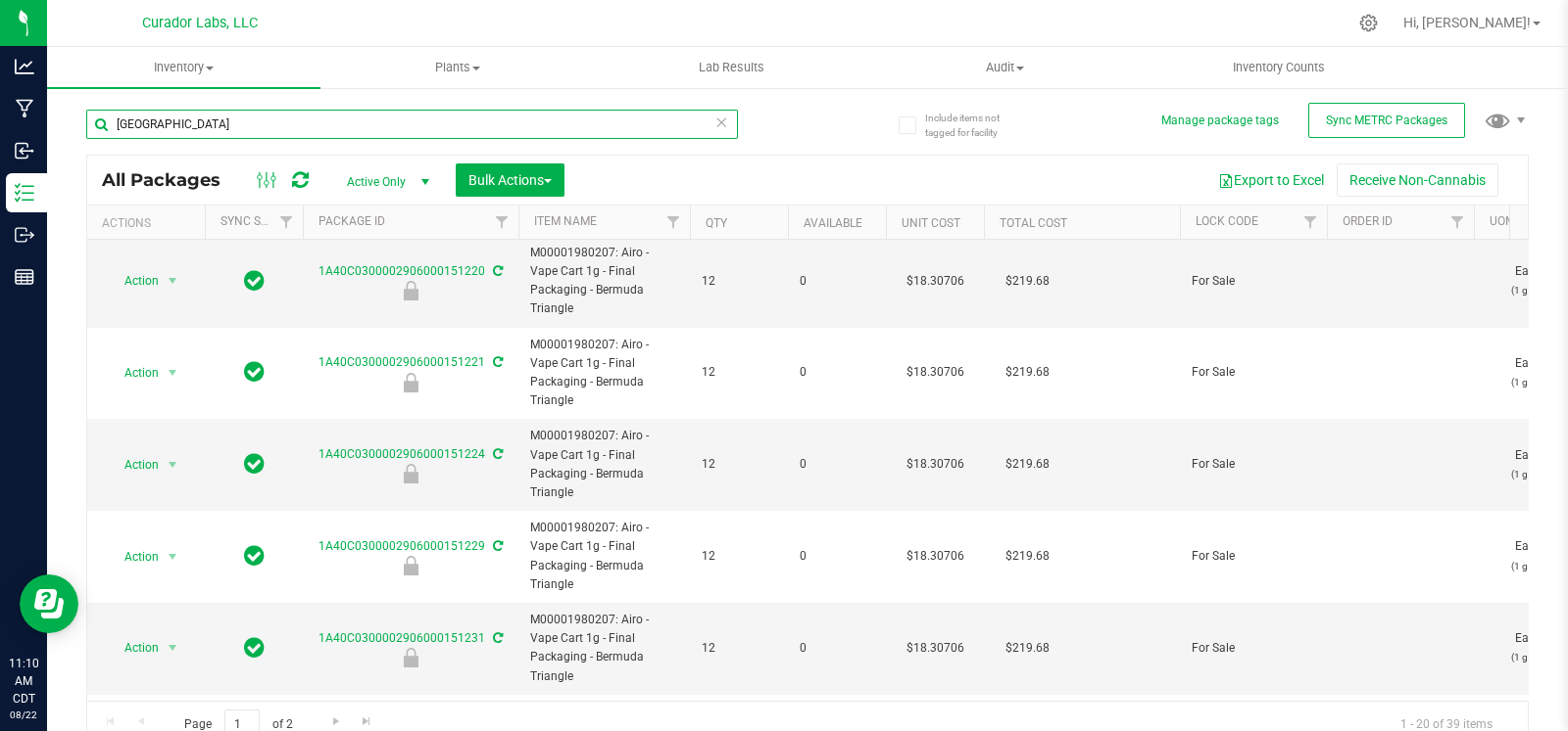
scroll to position [16, 0]
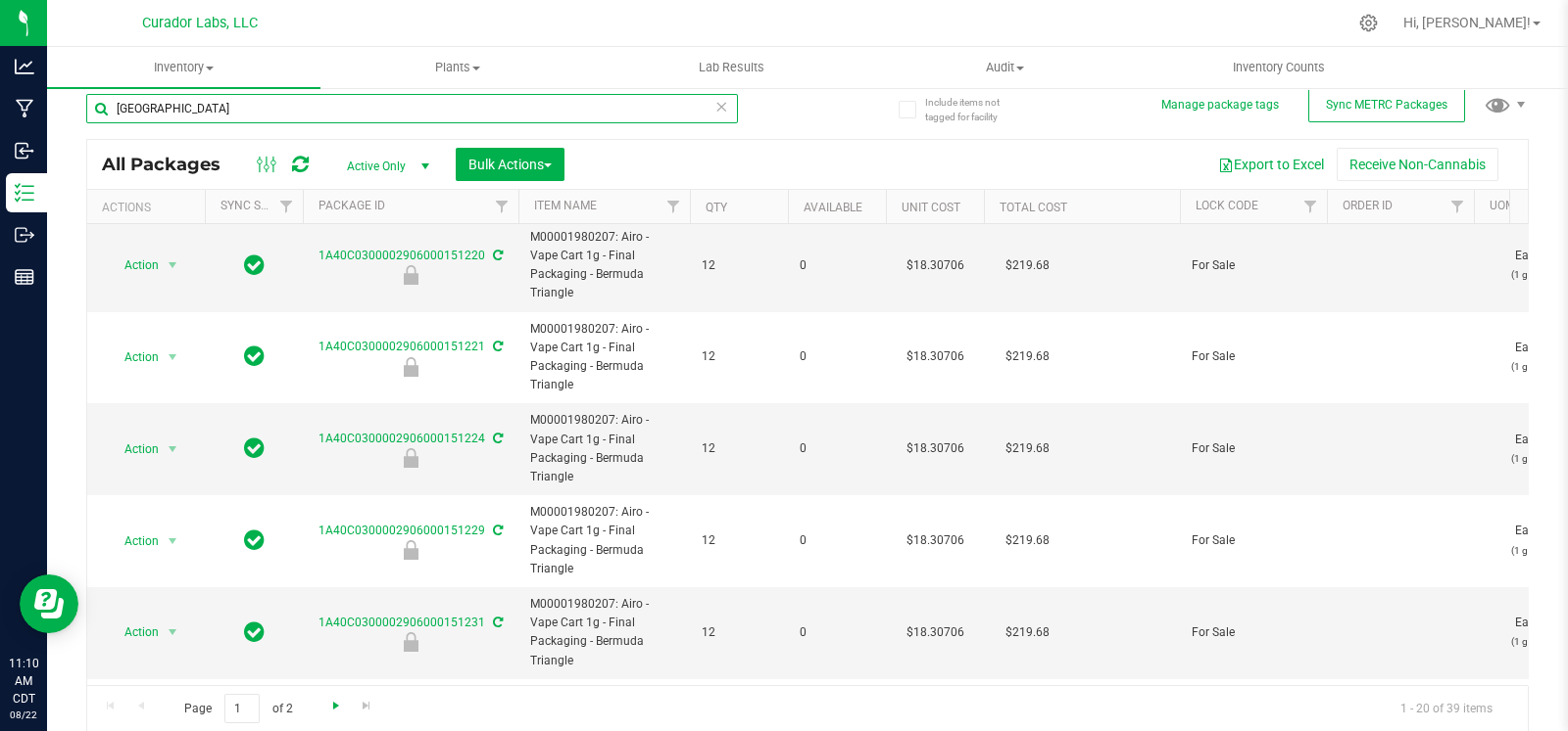
type input "bermuda"
click at [341, 707] on span "Go to the next page" at bounding box center [336, 706] width 16 height 16
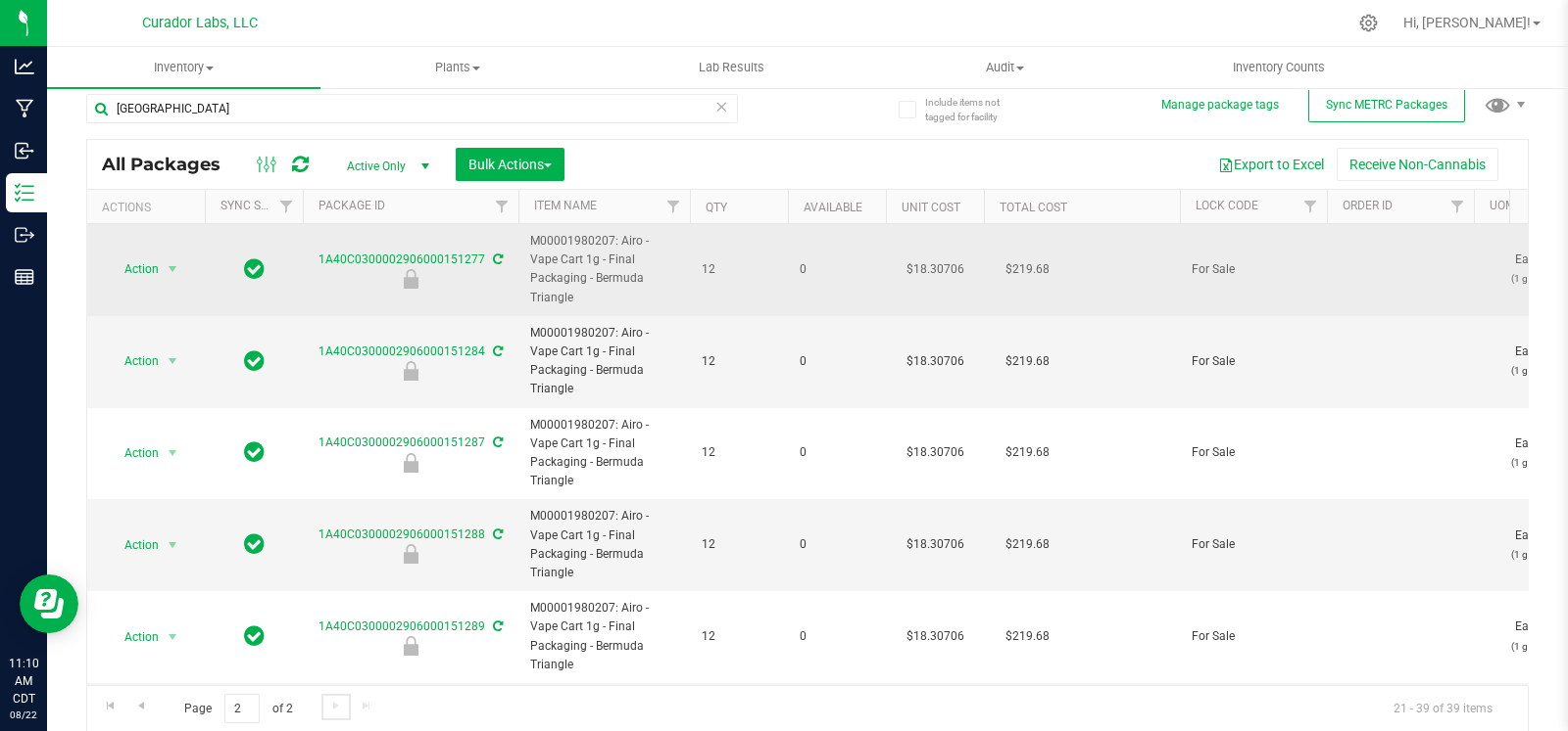
scroll to position [941, 0]
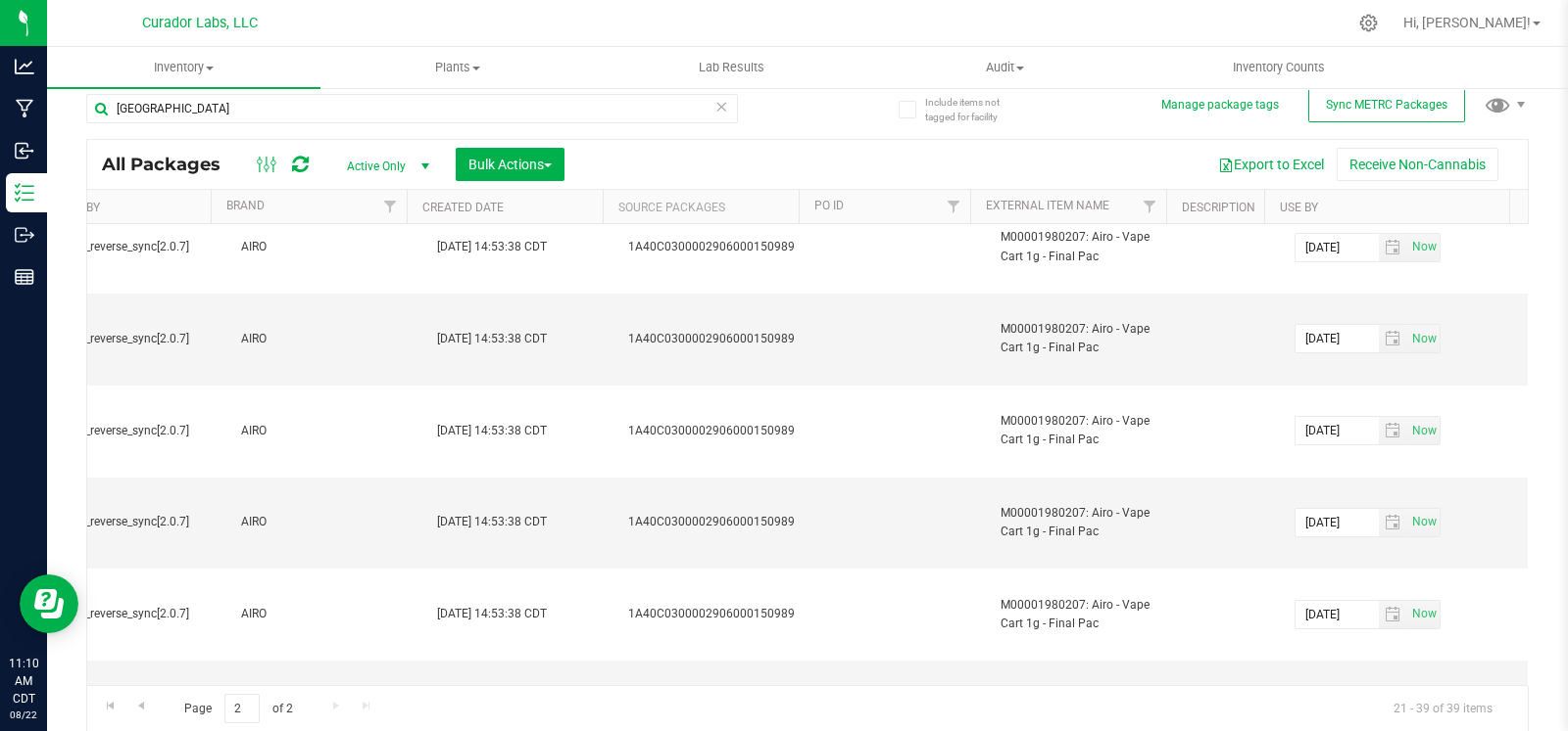
scroll to position [0, 0]
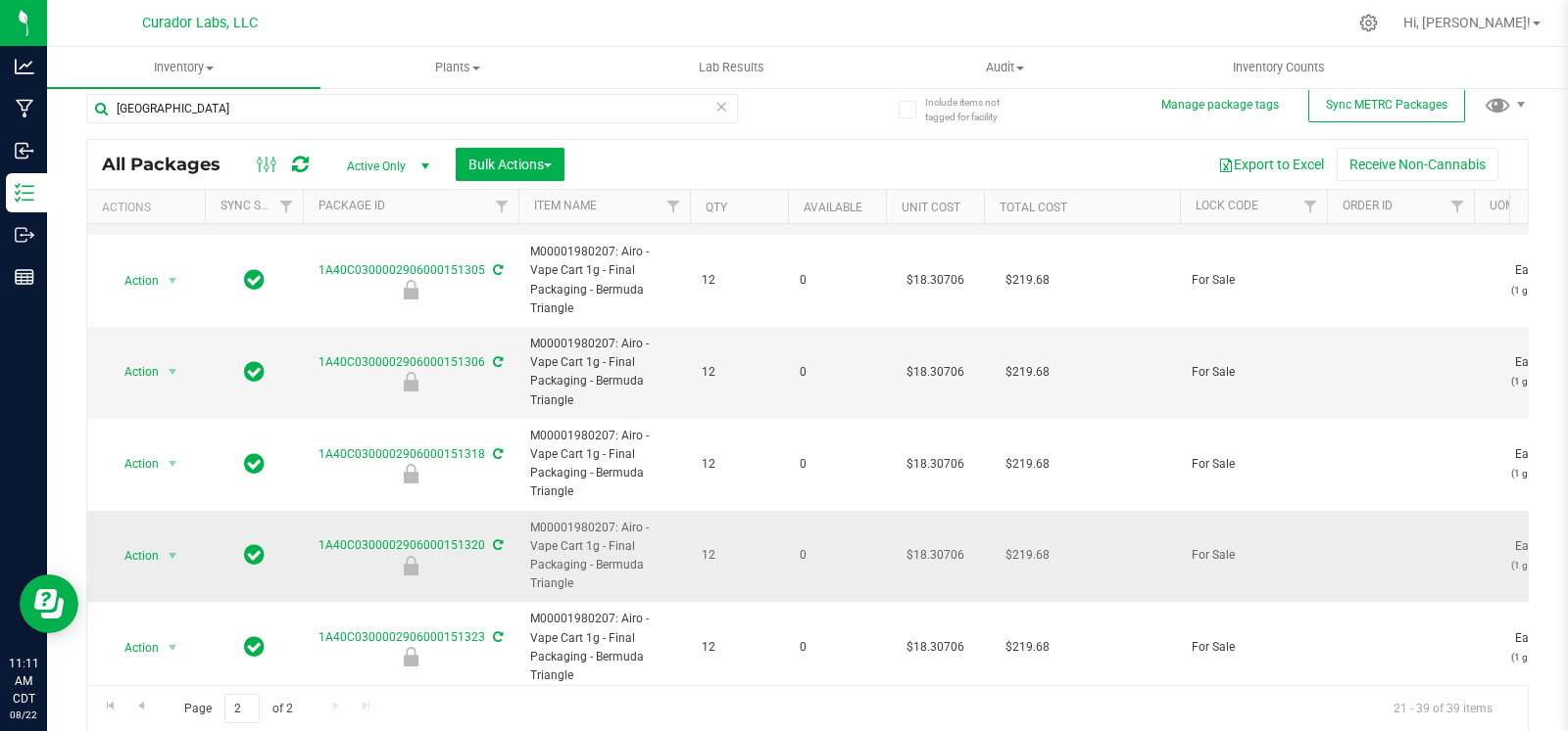
scroll to position [941, 0]
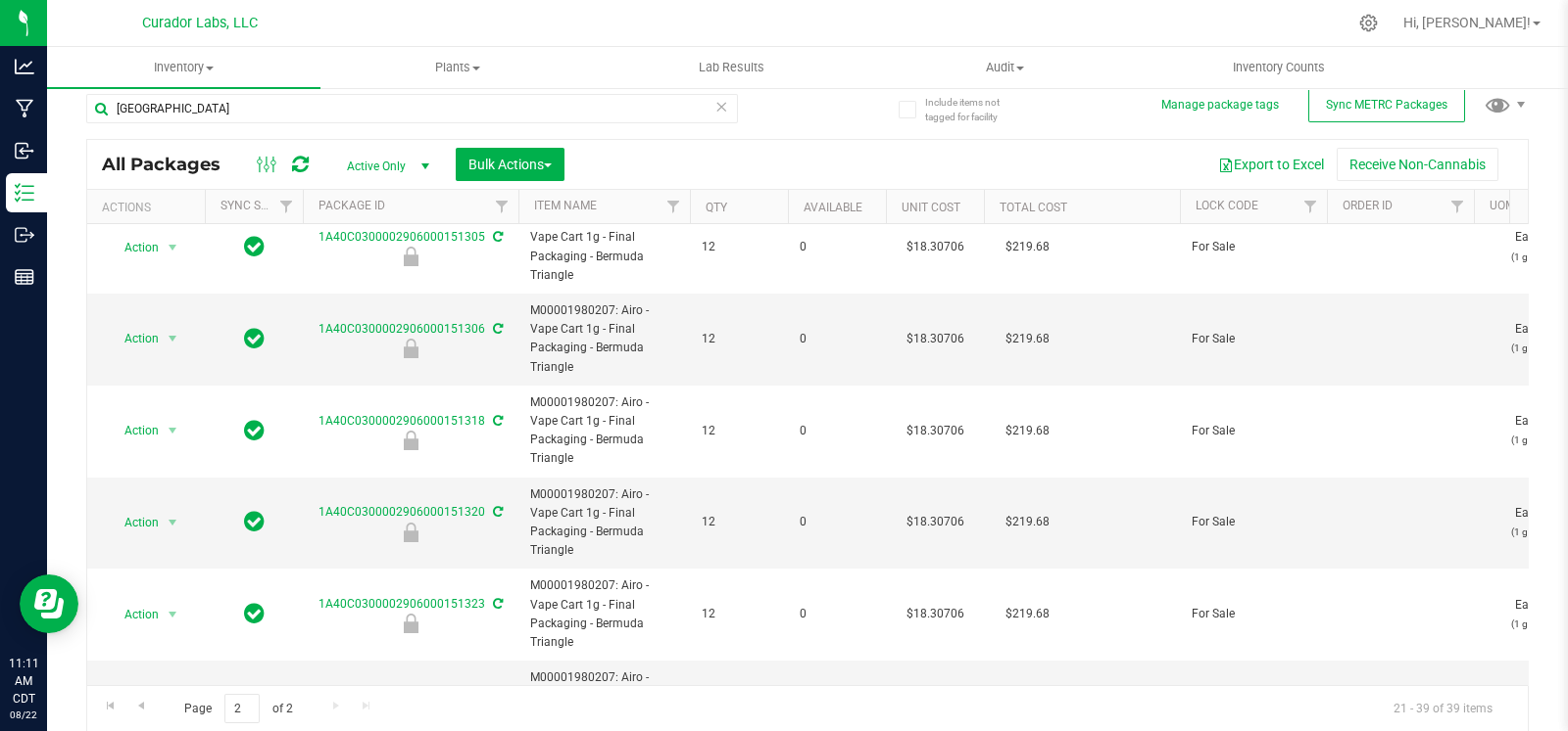
click at [641, 669] on span "M00001980207: Airo - Vape Cart 1g - Final Packaging - Bermuda Triangle" at bounding box center [603, 706] width 148 height 75
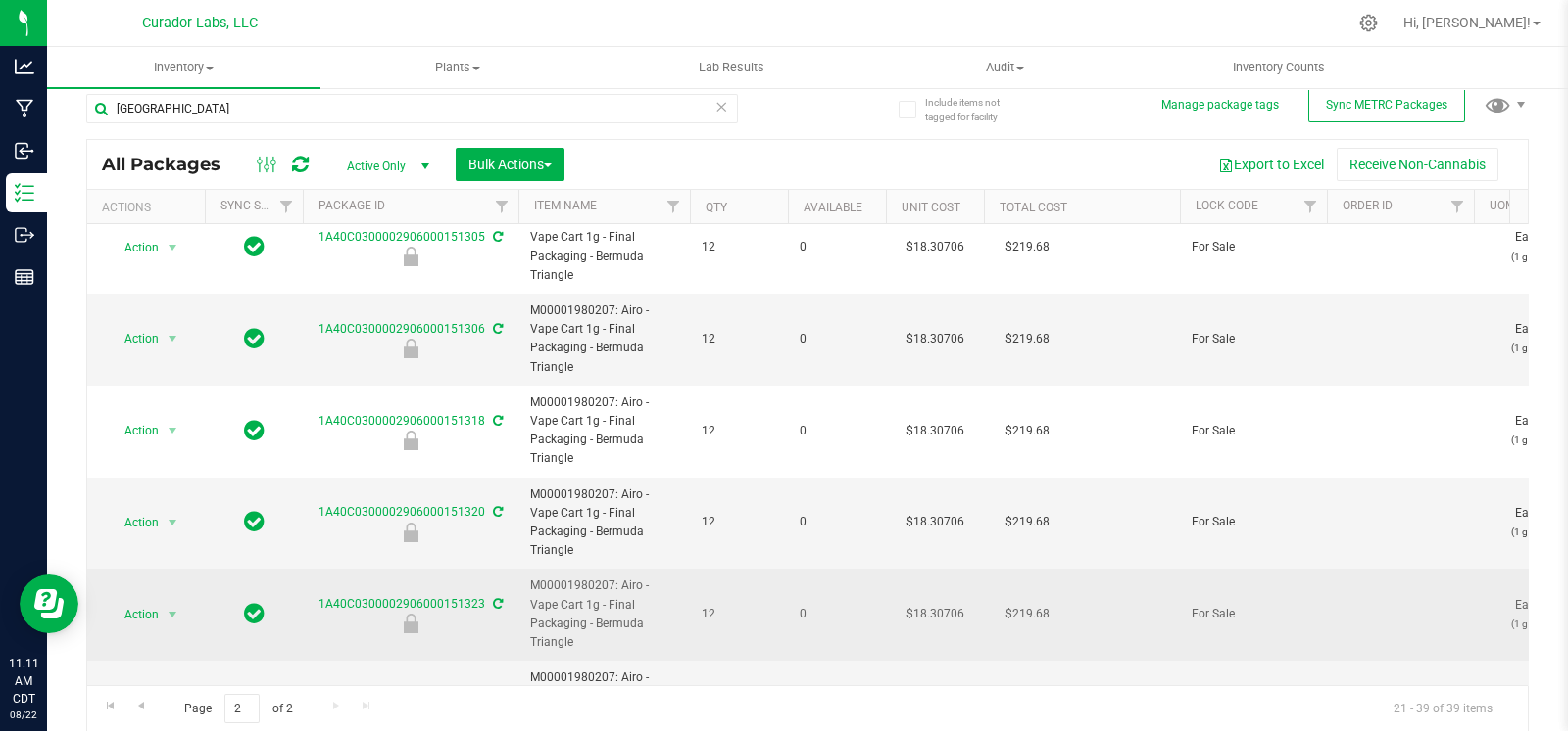
click at [636, 576] on span "M00001980207: Airo - Vape Cart 1g - Final Packaging - Bermuda Triangle" at bounding box center [603, 614] width 148 height 75
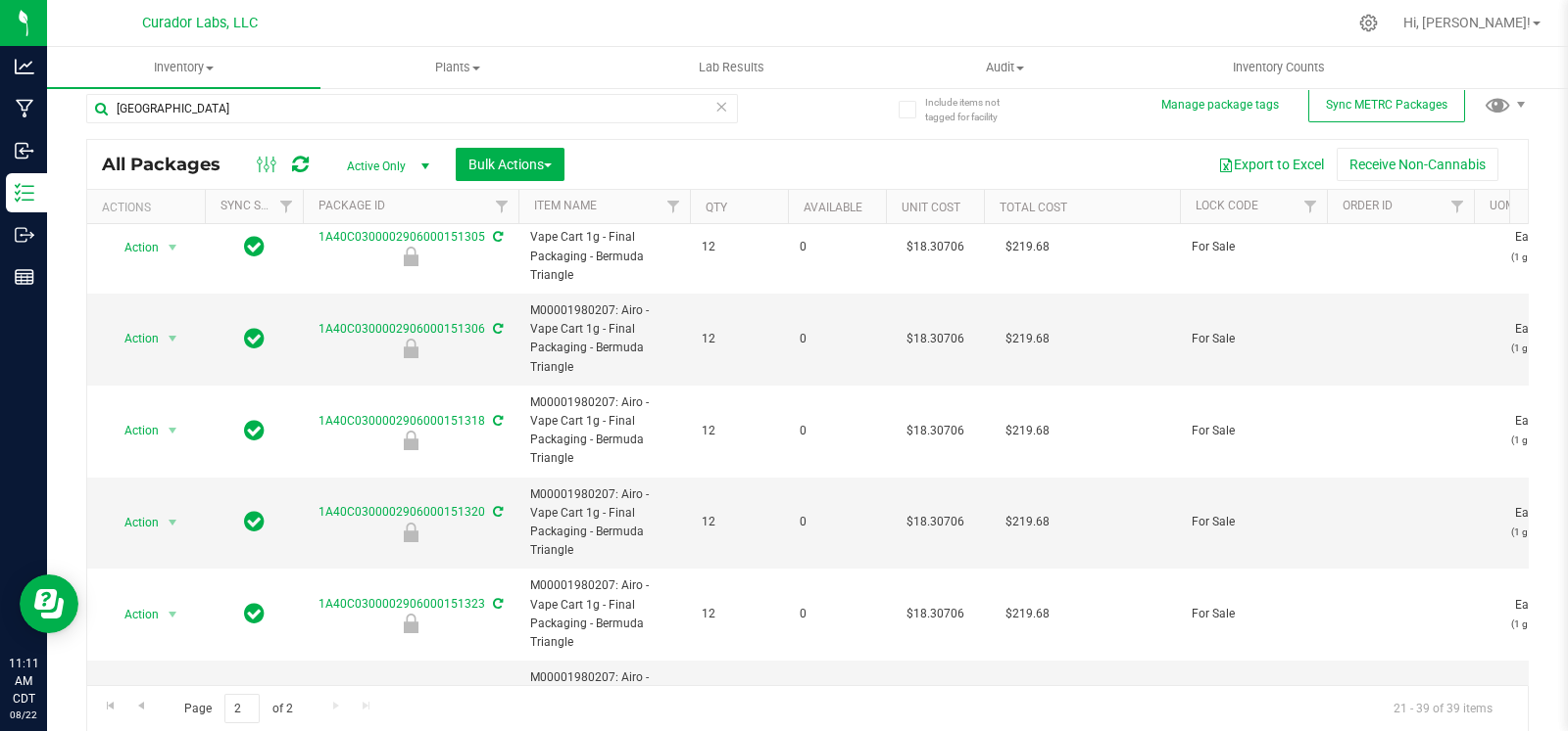
drag, startPoint x: 663, startPoint y: 489, endPoint x: 620, endPoint y: 484, distance: 43.3
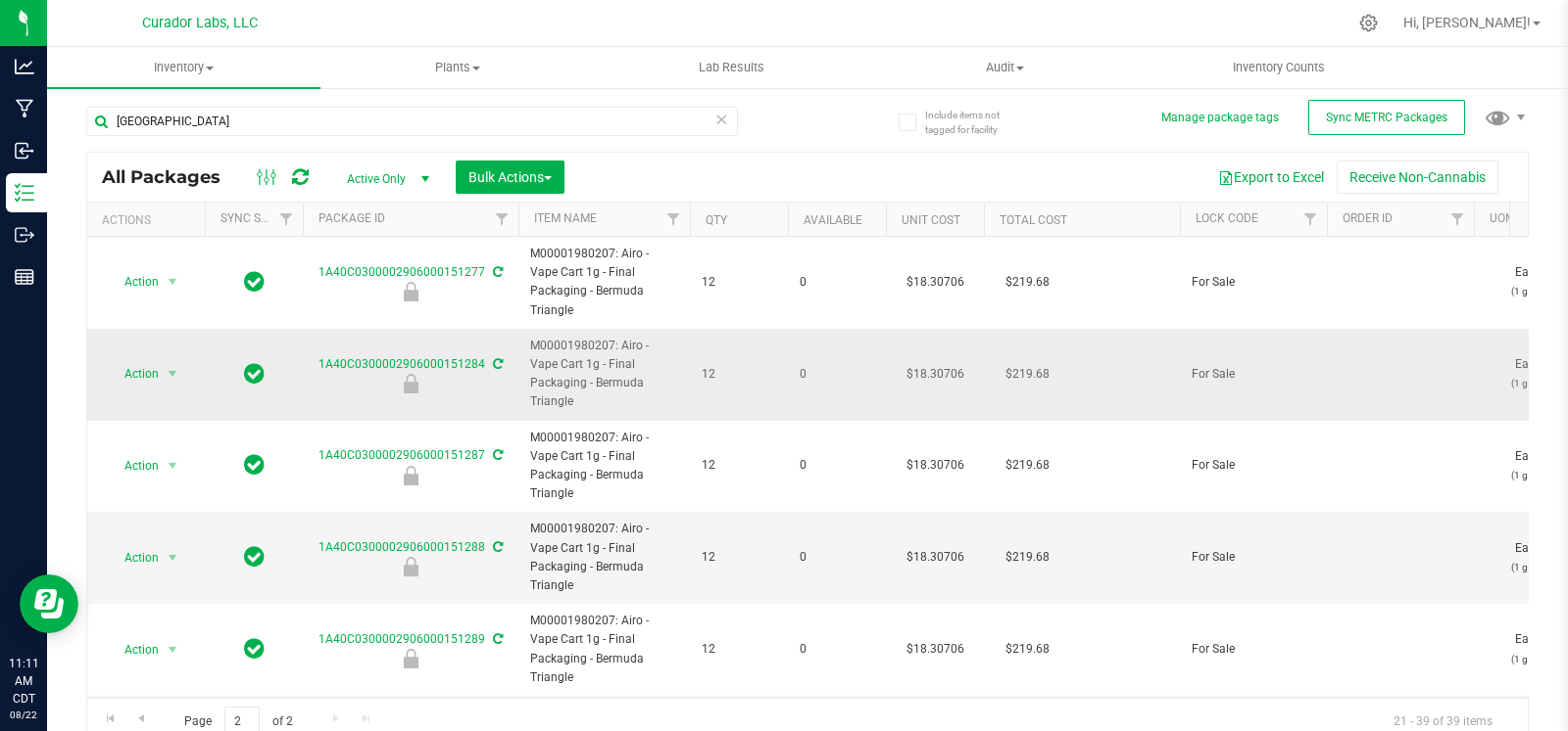
scroll to position [0, 0]
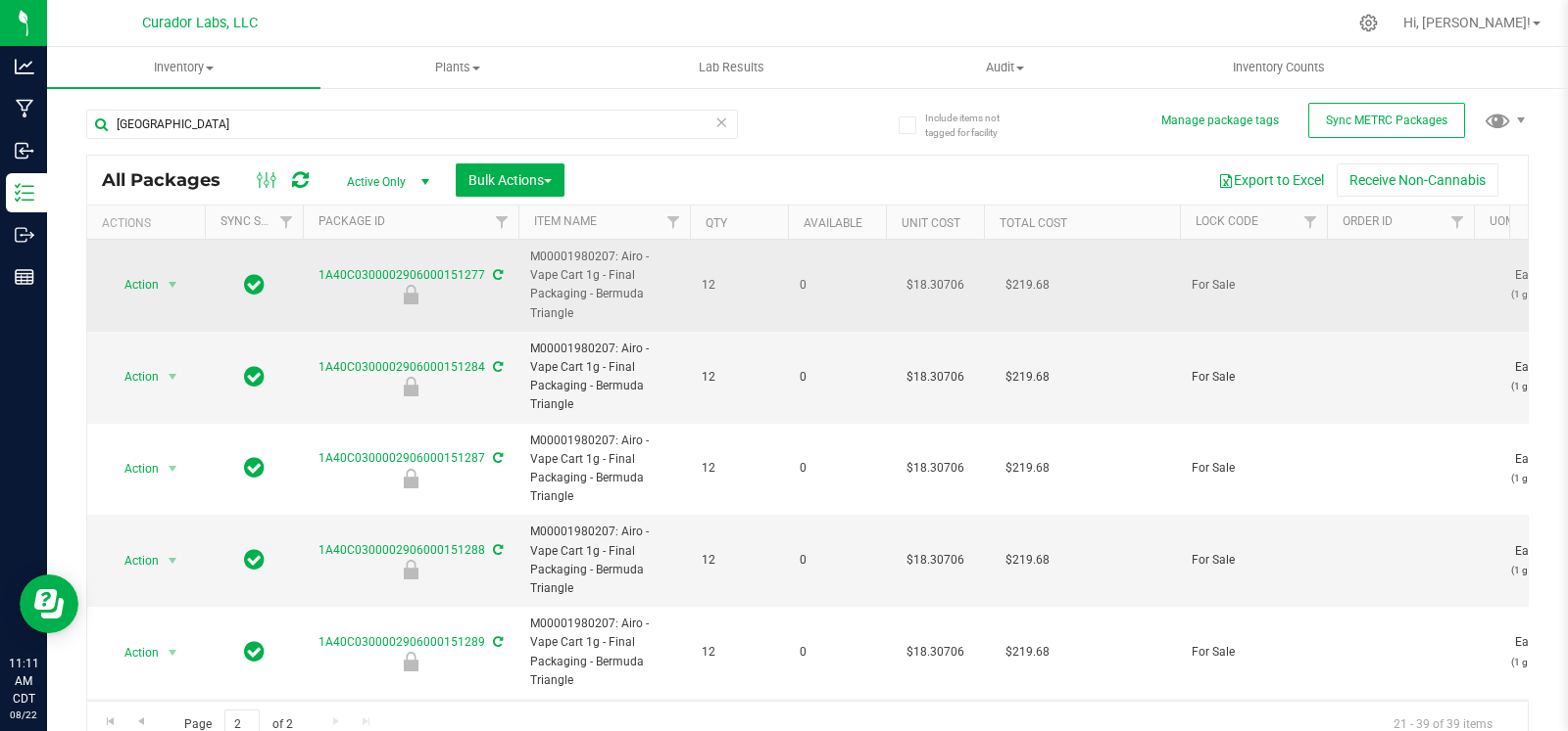
click at [623, 277] on span "M00001980207: Airo - Vape Cart 1g - Final Packaging - Bermuda Triangle" at bounding box center [603, 286] width 148 height 75
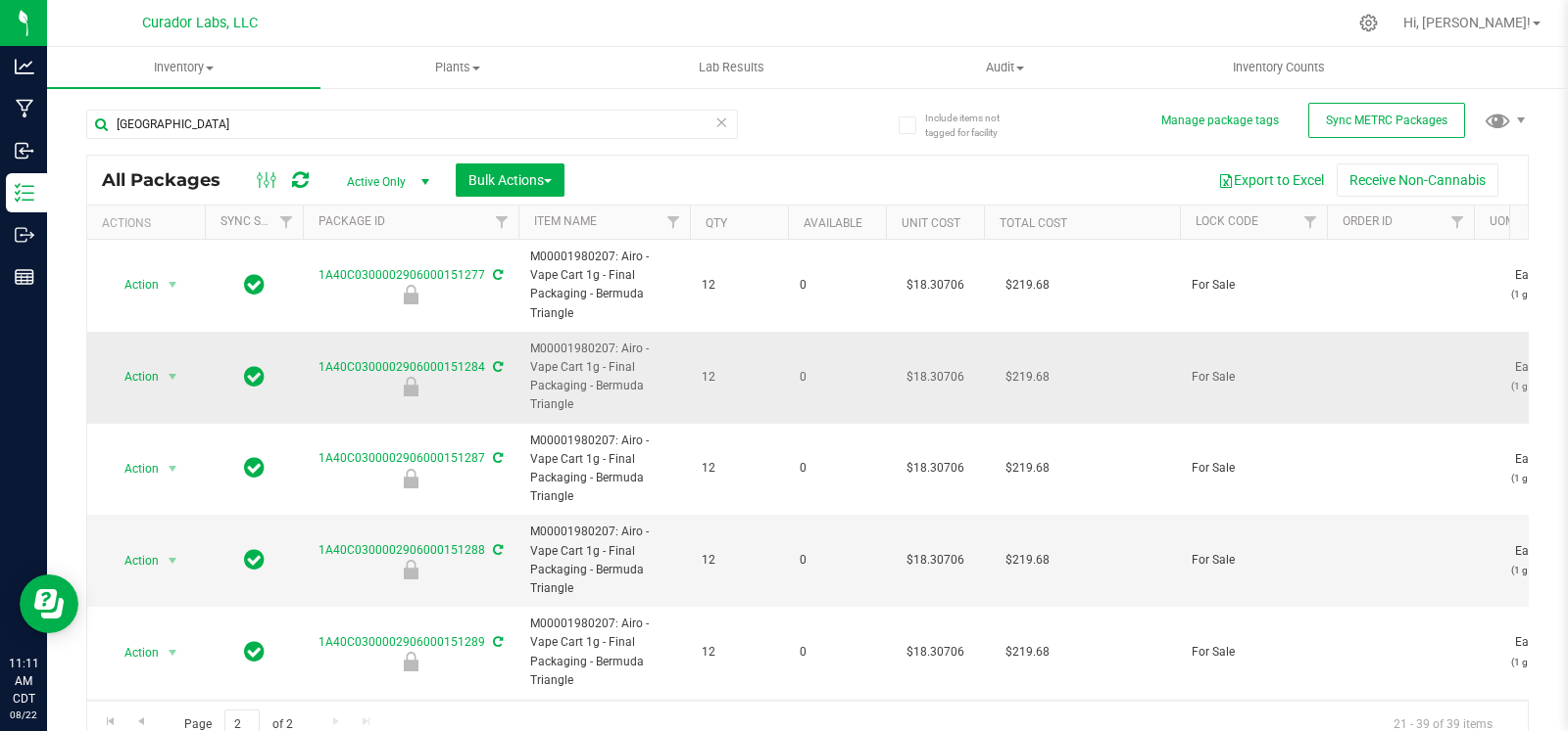
click at [607, 367] on span "M00001980207: Airo - Vape Cart 1g - Final Packaging - Bermuda Triangle" at bounding box center [603, 378] width 148 height 75
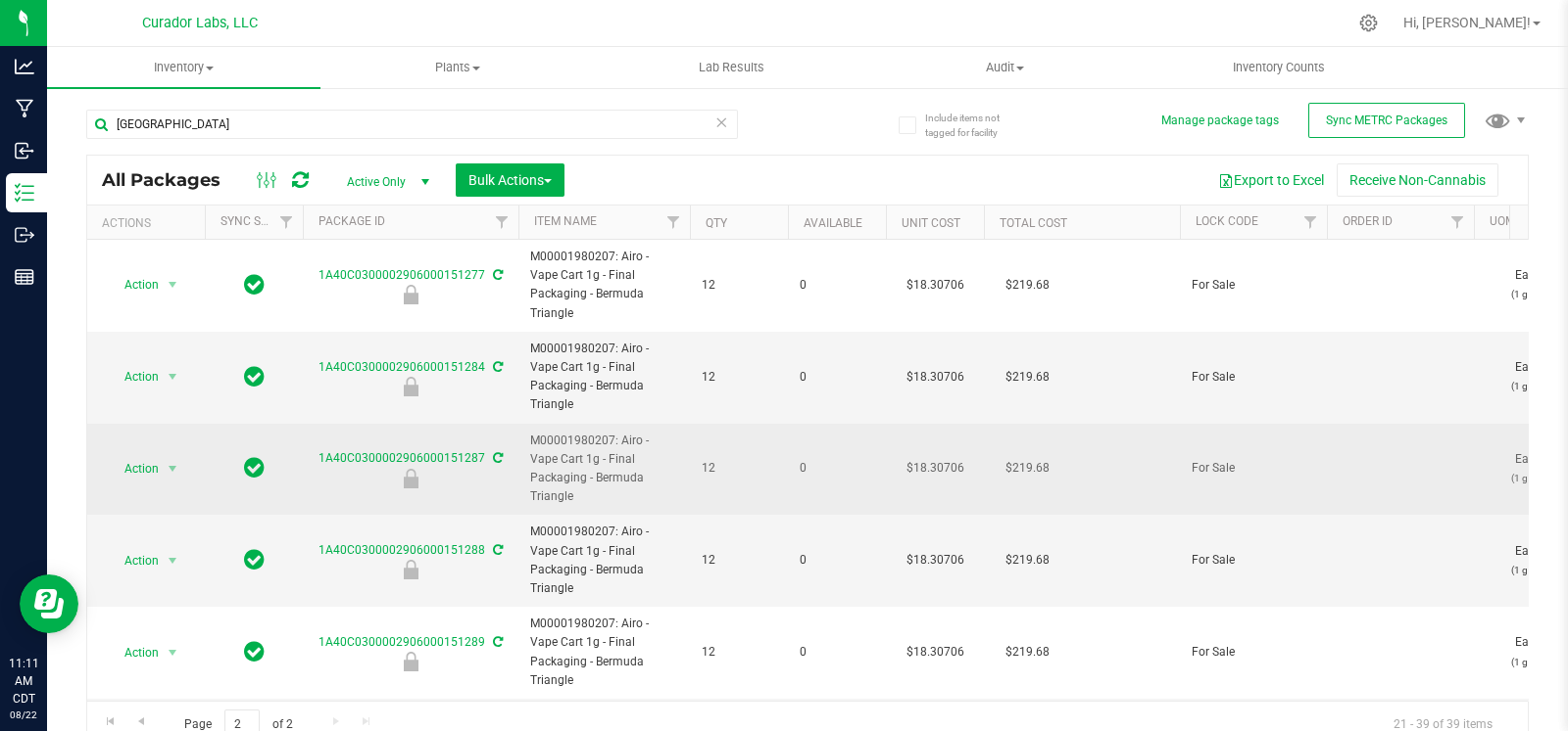
click at [605, 431] on span "M00001980207: Airo - Vape Cart 1g - Final Packaging - Bermuda Triangle" at bounding box center [603, 469] width 148 height 75
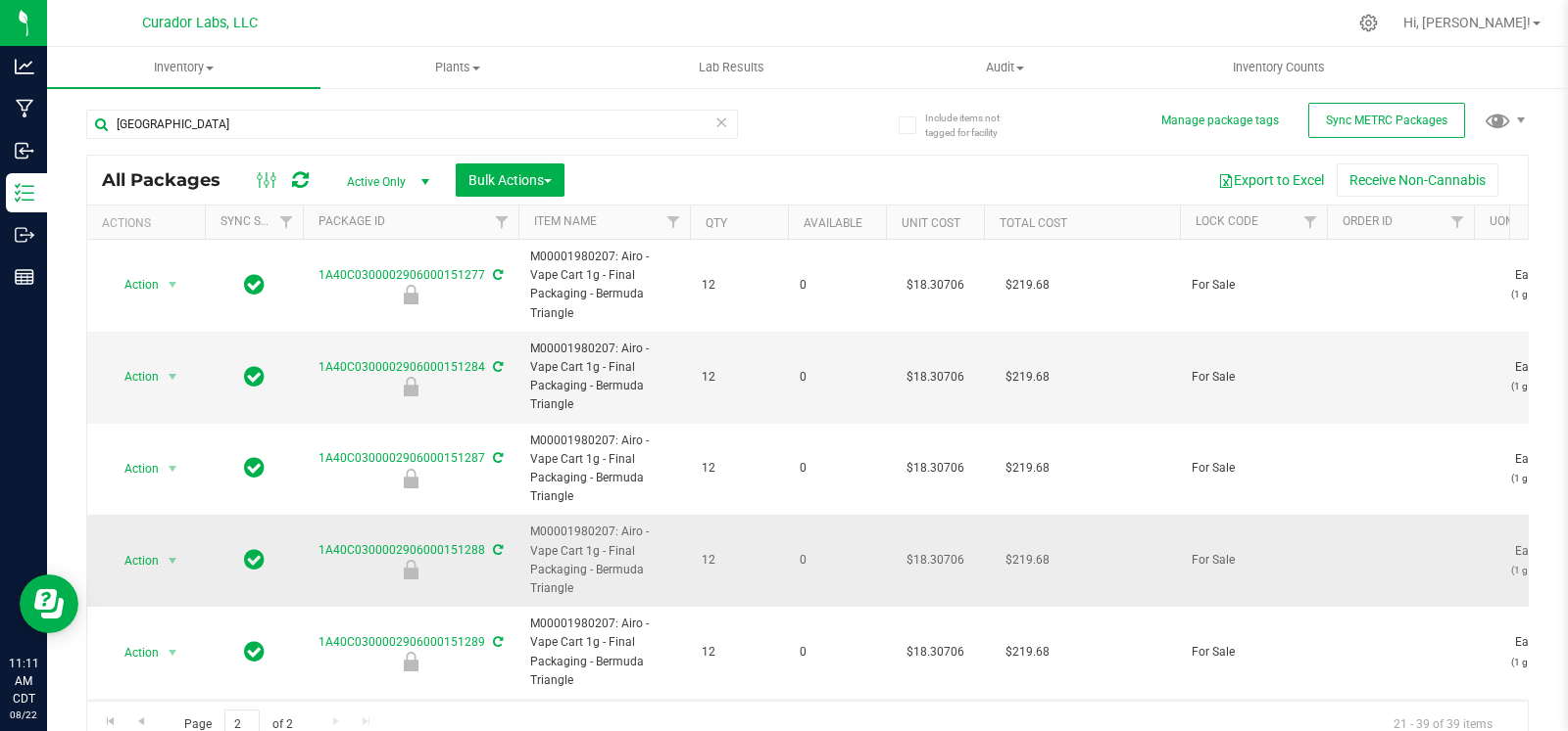
click at [596, 523] on span "M00001980207: Airo - Vape Cart 1g - Final Packaging - Bermuda Triangle" at bounding box center [603, 560] width 148 height 75
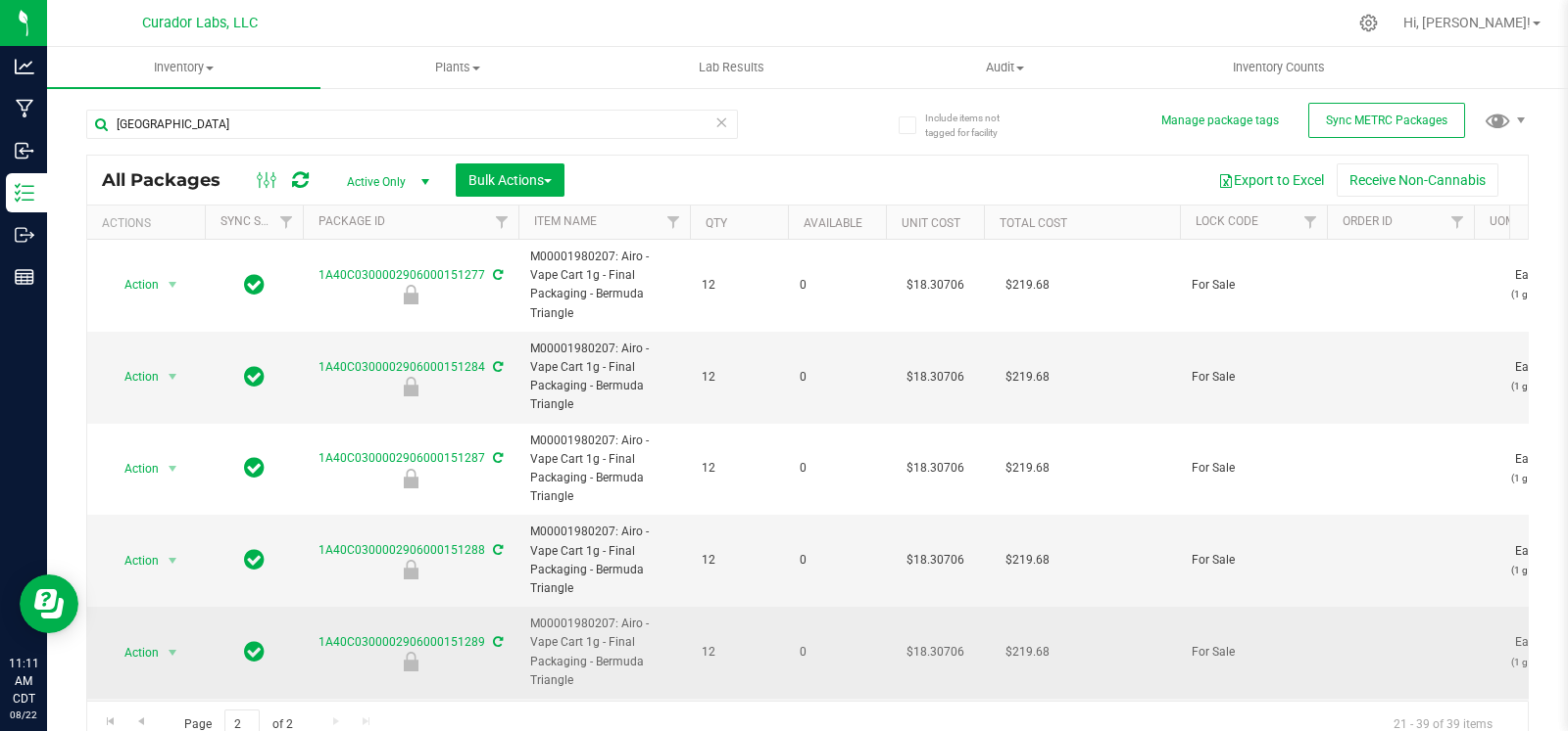
click at [596, 615] on span "M00001980207: Airo - Vape Cart 1g - Final Packaging - Bermuda Triangle" at bounding box center [603, 653] width 148 height 75
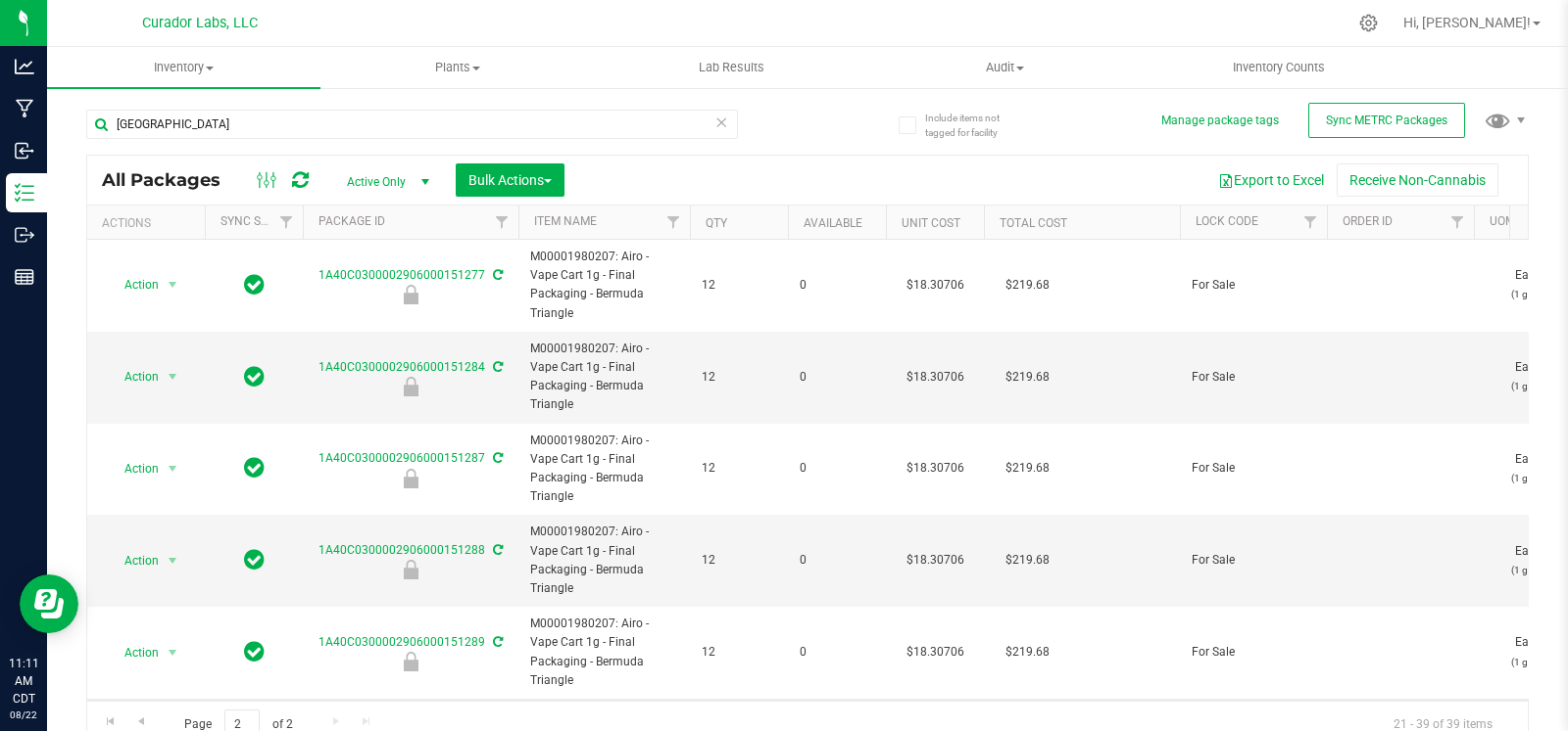
click at [598, 707] on span "M00001980207: Airo - Vape Cart 1g - Final Packaging - Bermuda Triangle" at bounding box center [603, 745] width 148 height 75
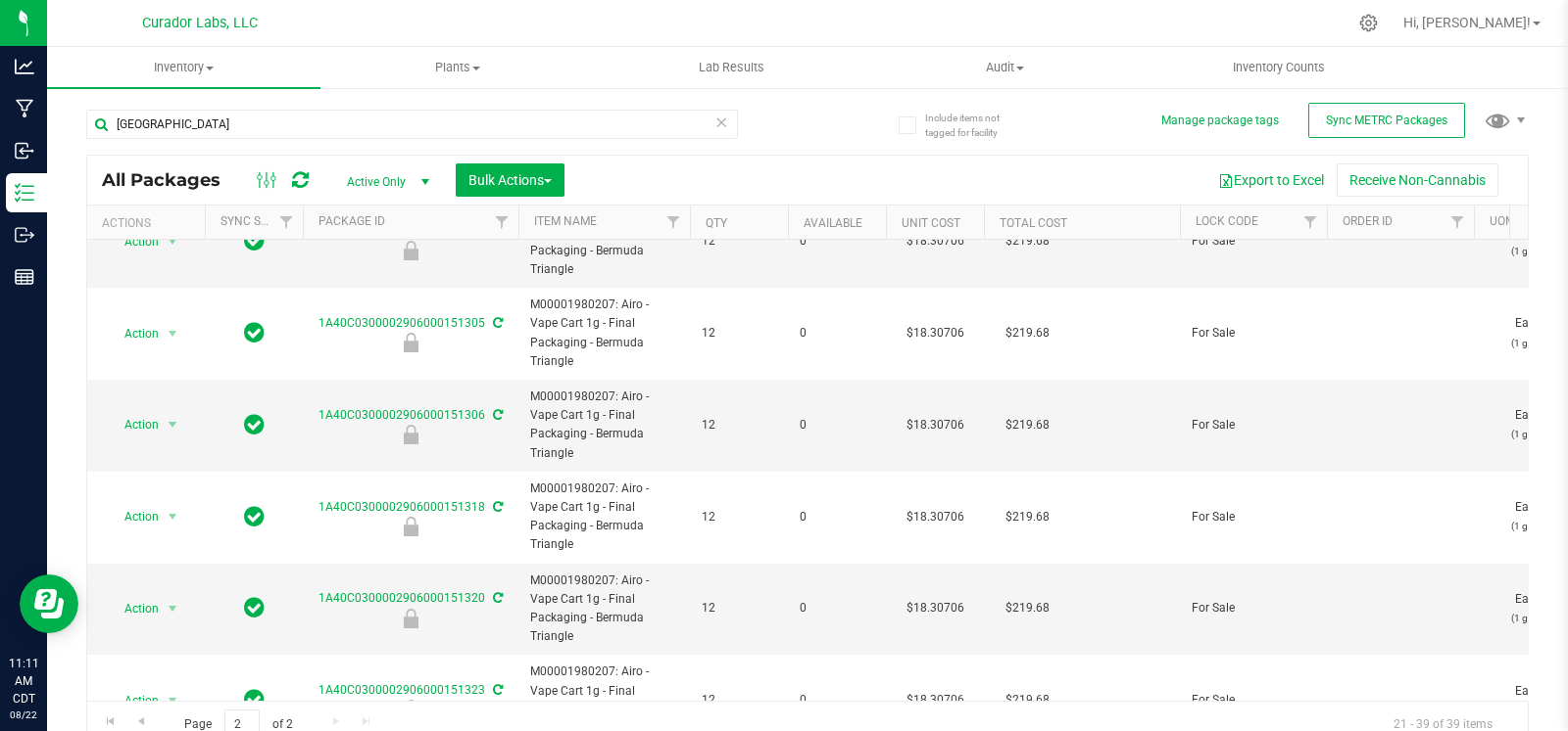
scroll to position [866, 0]
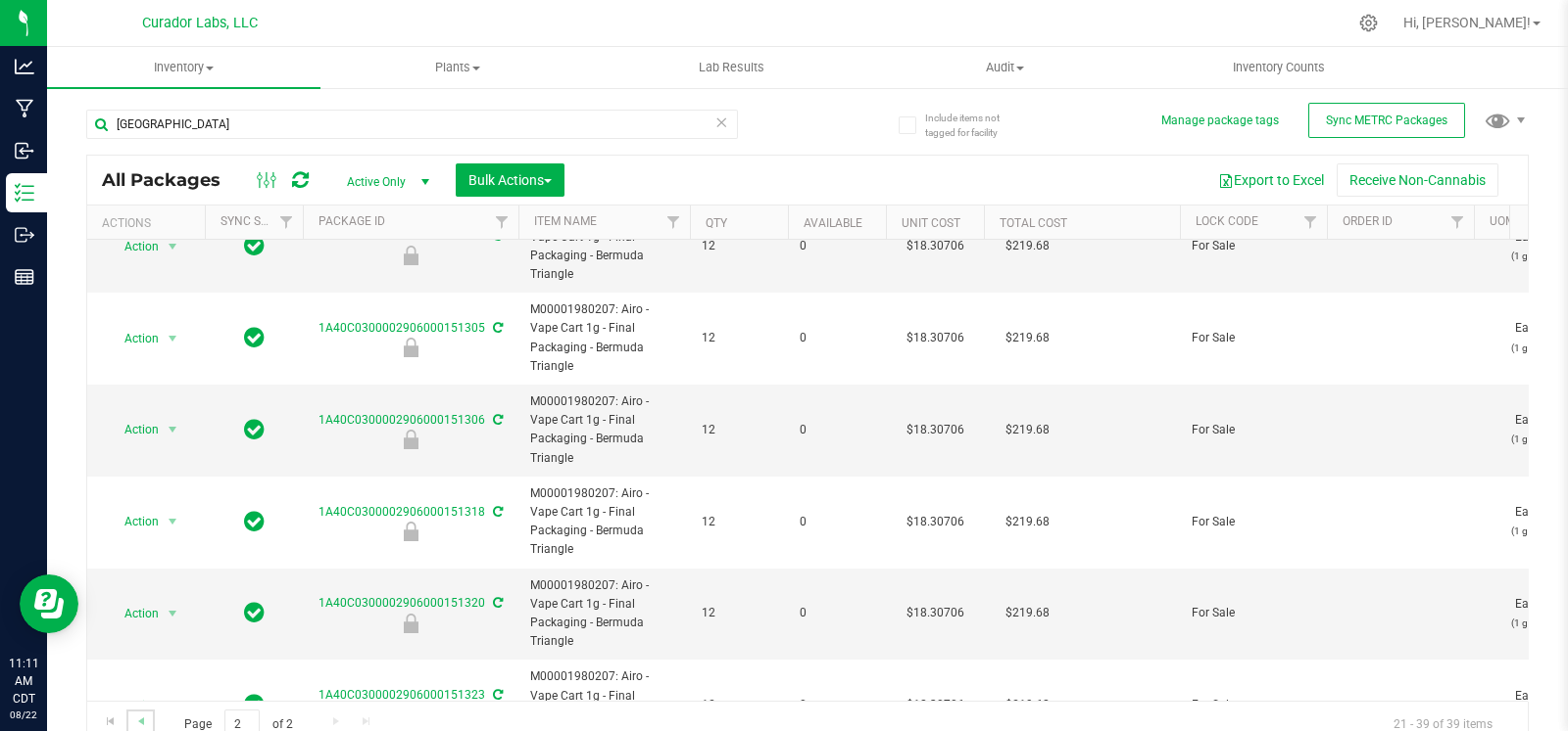
click at [130, 719] on link "Go to the previous page" at bounding box center [140, 723] width 29 height 27
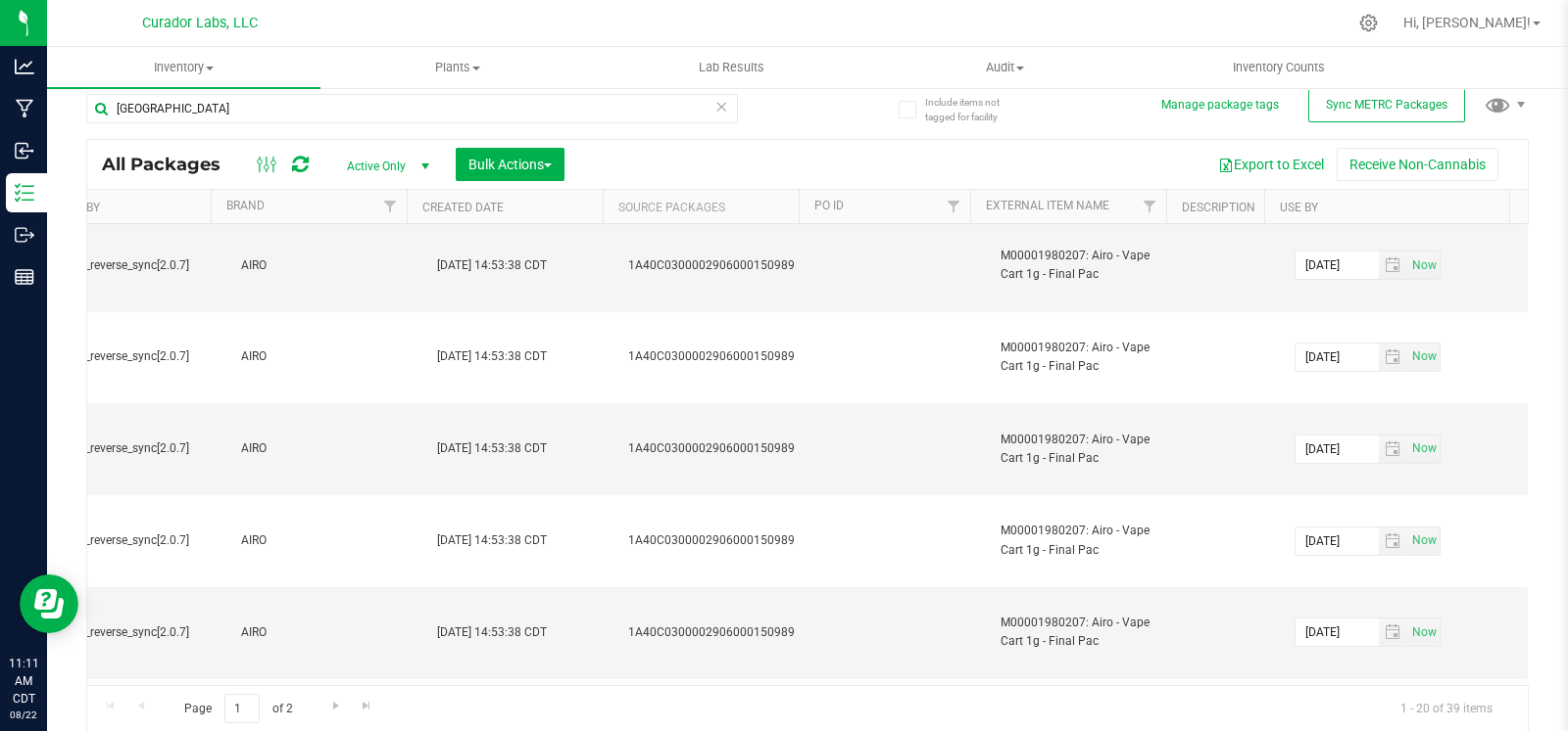
drag, startPoint x: 1269, startPoint y: 663, endPoint x: 1239, endPoint y: 661, distance: 30.1
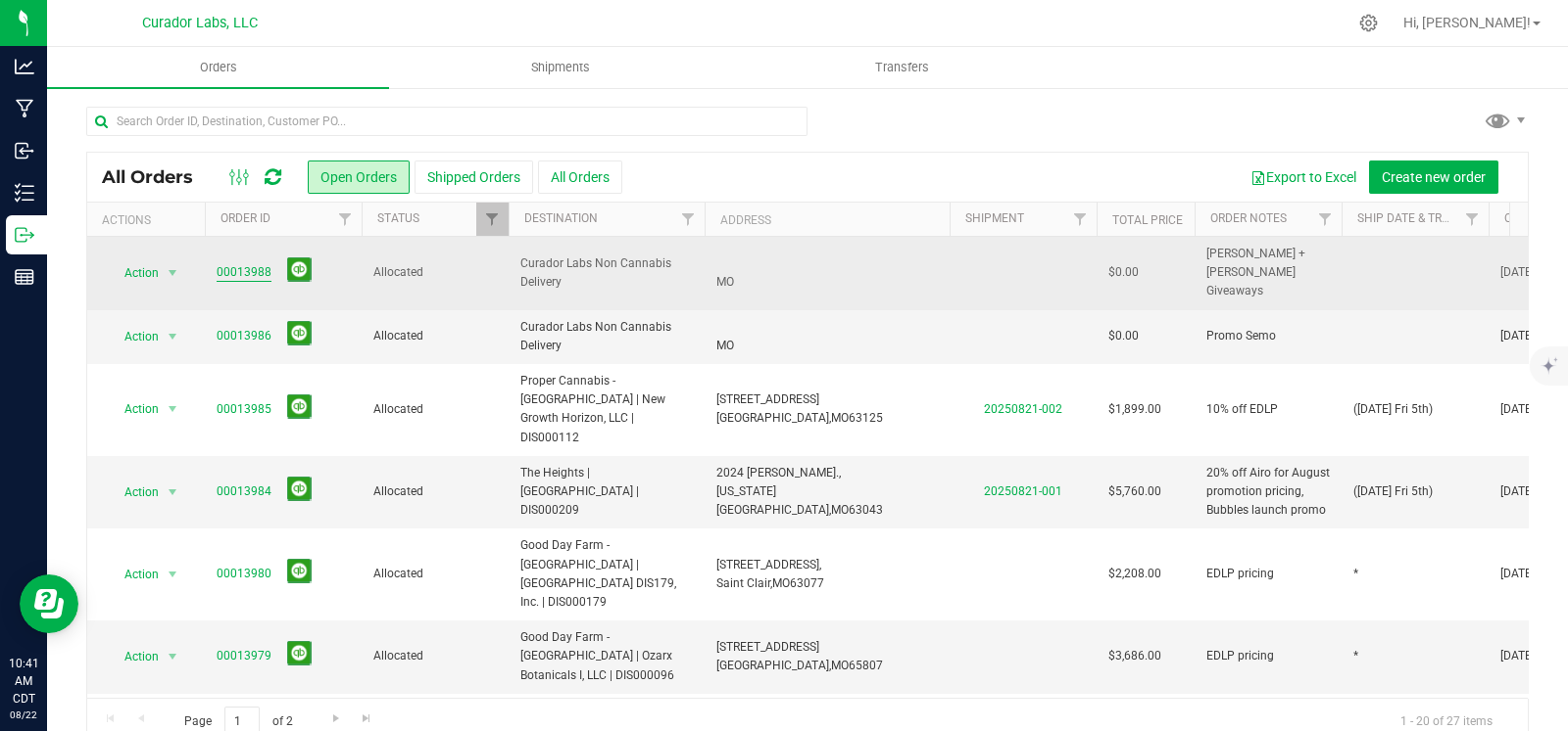
click at [255, 264] on link "00013988" at bounding box center [243, 273] width 55 height 19
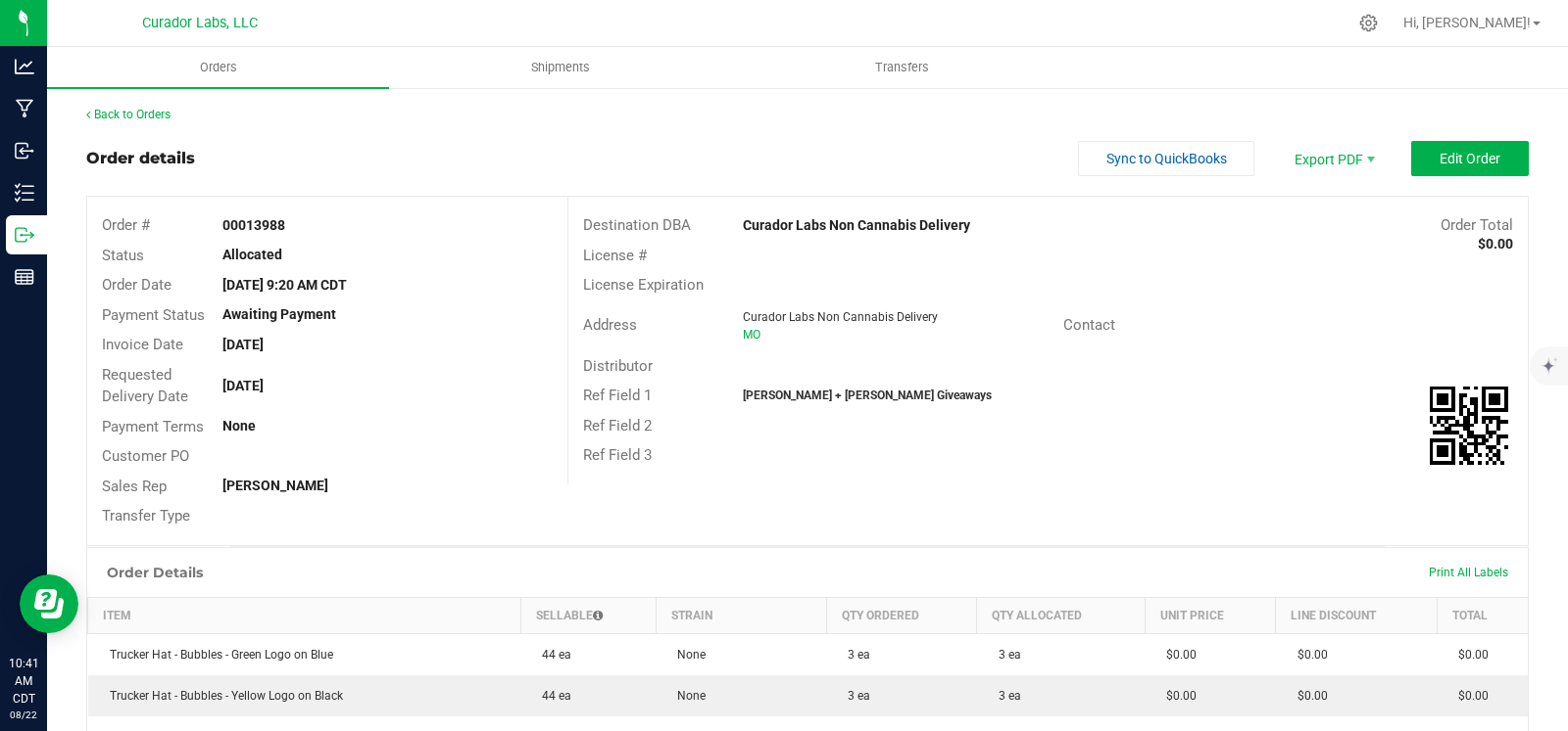
click at [154, 104] on div "Back to Orders Order details Sync to QuickBooks Export PDF Edit Order Order # 0…" at bounding box center [807, 737] width 1520 height 1301
click at [151, 111] on link "Back to Orders" at bounding box center [128, 115] width 84 height 14
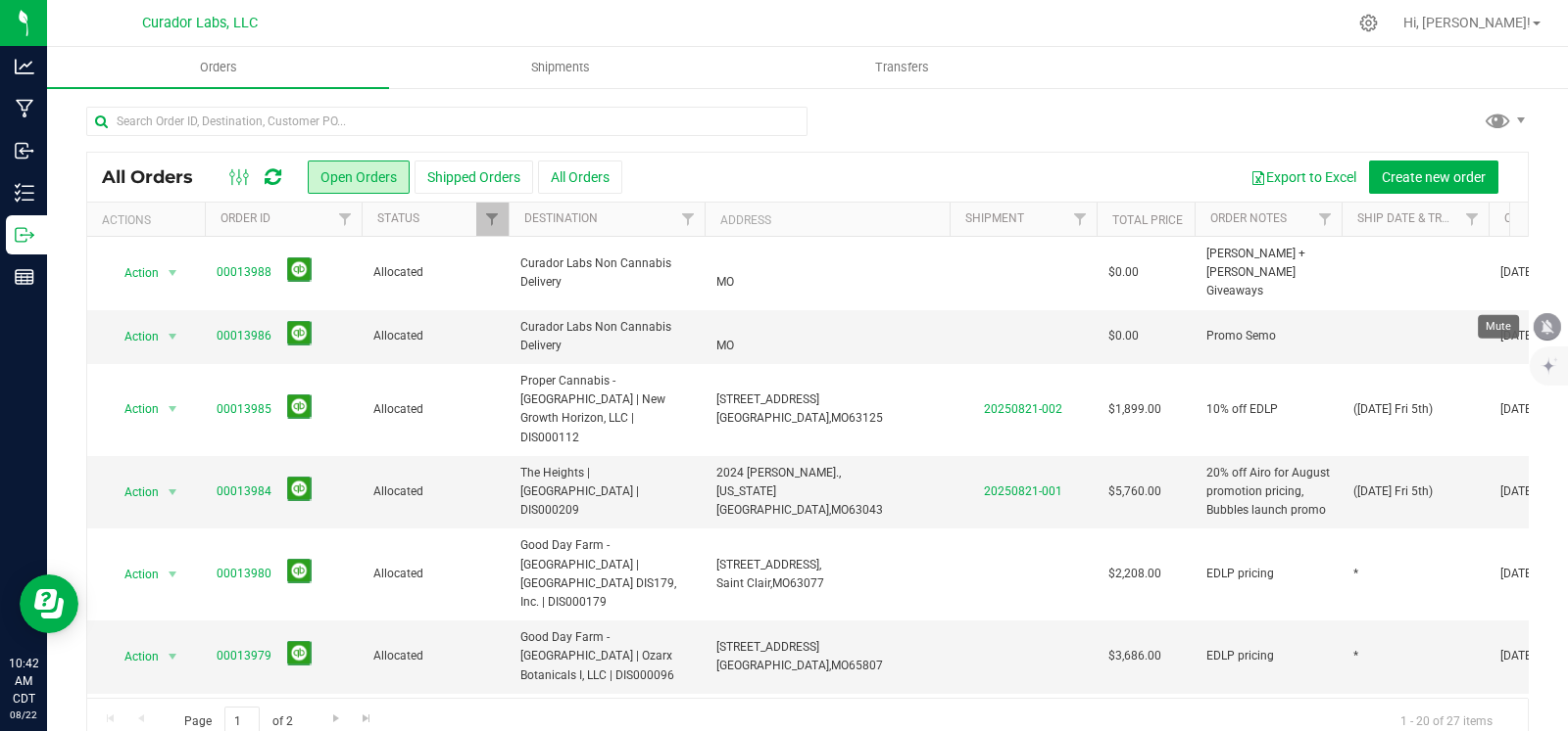
click at [1546, 321] on icon "mute" at bounding box center [1547, 326] width 13 height 15
